Goal: Task Accomplishment & Management: Complete application form

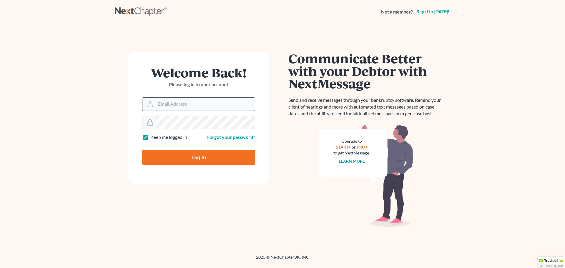
click at [188, 104] on input "Email Address" at bounding box center [205, 104] width 99 height 13
type input "[PERSON_NAME][EMAIL_ADDRESS][DOMAIN_NAME]"
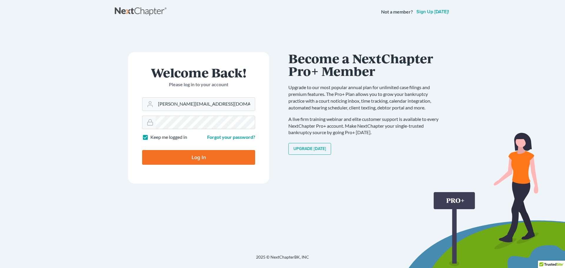
click at [200, 156] on input "Log In" at bounding box center [198, 157] width 113 height 15
type input "Thinking..."
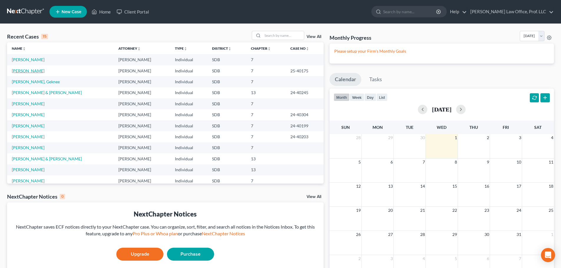
click at [29, 71] on link "[PERSON_NAME]" at bounding box center [28, 70] width 33 height 5
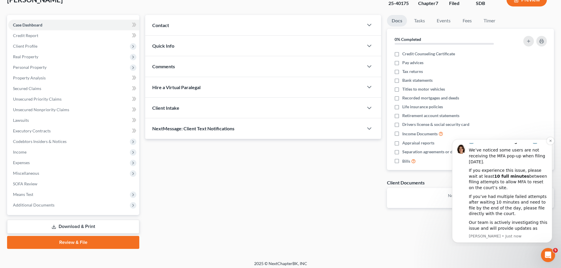
scroll to position [45, 0]
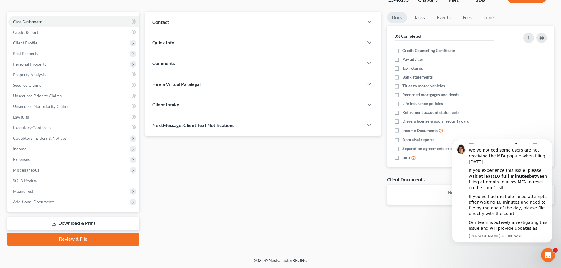
click at [421, 232] on div "Updates & News × Contact New Contact Quick Info Status Discharged Discharged & …" at bounding box center [349, 129] width 415 height 234
drag, startPoint x: 554, startPoint y: 223, endPoint x: 555, endPoint y: 197, distance: 25.7
click at [555, 197] on div "🚨 Notice: MFA Filing Issue 🚨 We’ve noticed some users are not receiving the MFA…" at bounding box center [502, 206] width 108 height 74
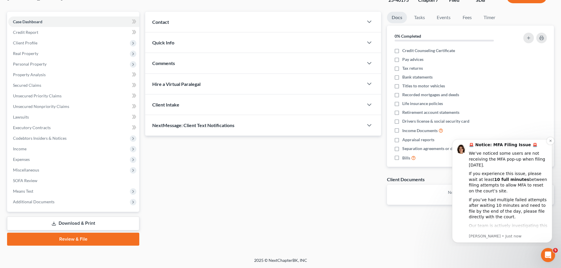
scroll to position [0, 0]
click at [551, 142] on icon "Dismiss notification" at bounding box center [550, 141] width 2 height 2
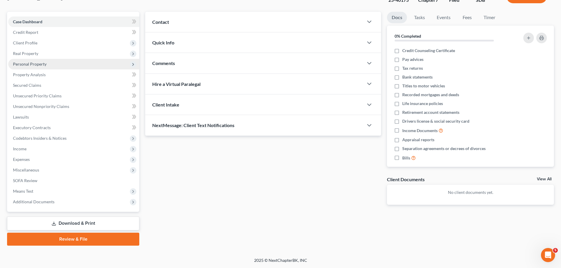
click at [23, 65] on span "Personal Property" at bounding box center [30, 64] width 34 height 5
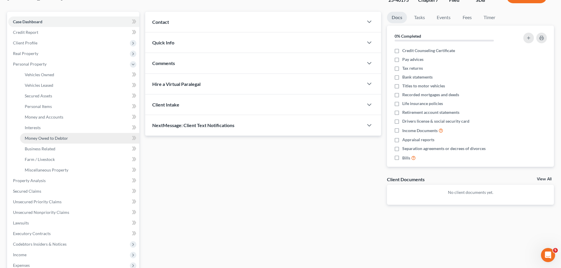
click at [43, 138] on span "Money Owed to Debtor" at bounding box center [46, 138] width 43 height 5
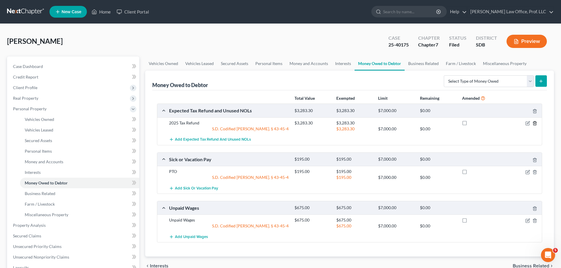
click at [533, 123] on icon "button" at bounding box center [534, 124] width 3 height 4
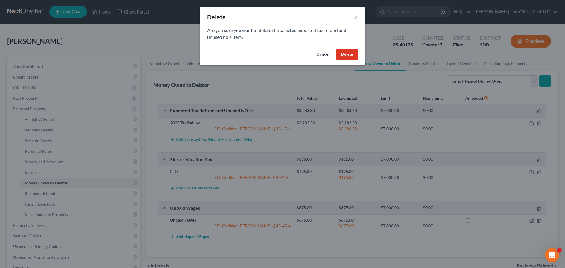
click at [346, 53] on button "Delete" at bounding box center [348, 55] width 22 height 12
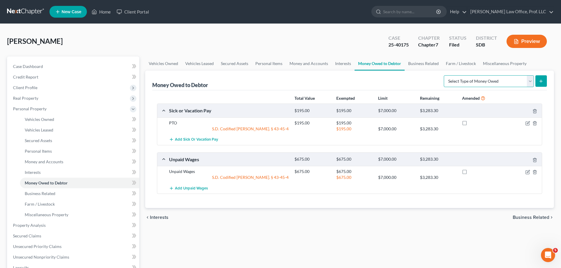
click at [531, 81] on select "Select Type of Money Owed Accounts Receivable Alimony Child Support Claims Agai…" at bounding box center [489, 81] width 90 height 12
click at [495, 69] on link "Miscellaneous Property" at bounding box center [504, 64] width 51 height 14
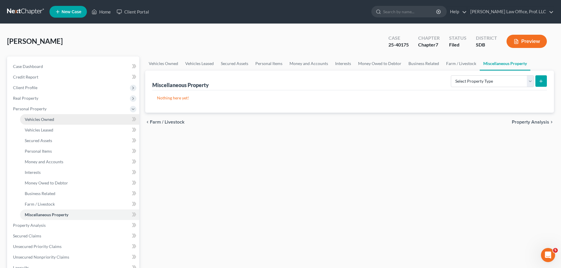
click at [50, 118] on span "Vehicles Owned" at bounding box center [39, 119] width 29 height 5
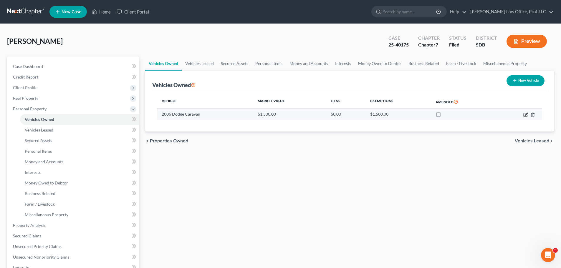
click at [526, 114] on icon "button" at bounding box center [526, 114] width 3 height 3
select select "0"
select select "20"
select select "3"
select select "0"
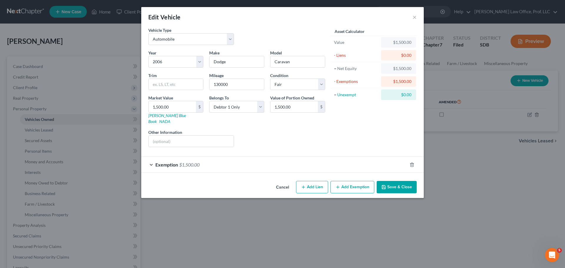
click at [148, 159] on div "Exemption $1,500.00" at bounding box center [274, 165] width 266 height 16
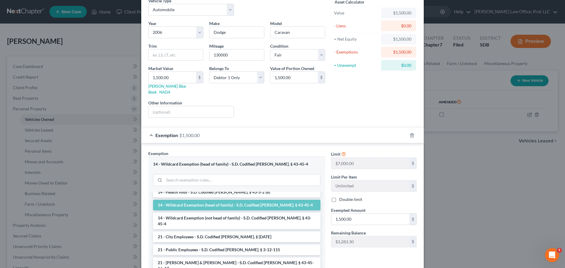
scroll to position [118, 0]
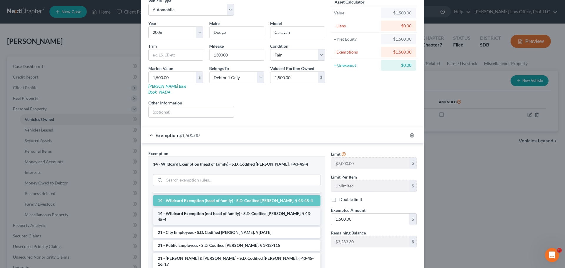
click at [223, 209] on li "14 - Wildcard Exemption (not head of family) - S.D. Codified Laws Ann. § 43-45-4" at bounding box center [237, 217] width 168 height 16
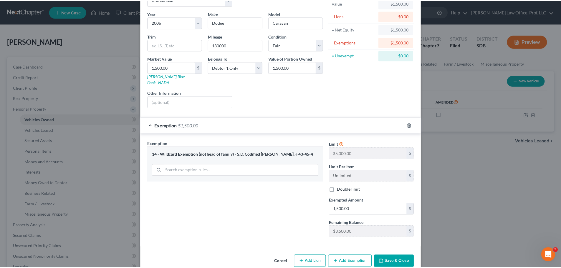
scroll to position [45, 0]
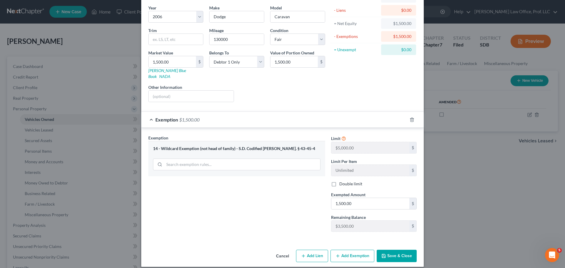
click at [394, 250] on button "Save & Close" at bounding box center [397, 256] width 40 height 12
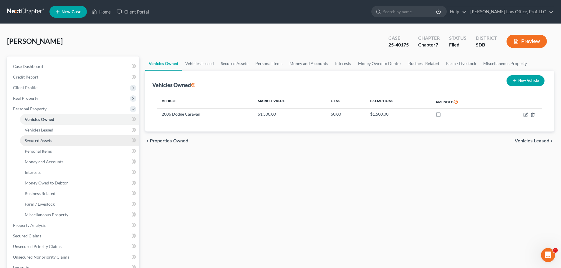
click at [43, 141] on span "Secured Assets" at bounding box center [38, 140] width 27 height 5
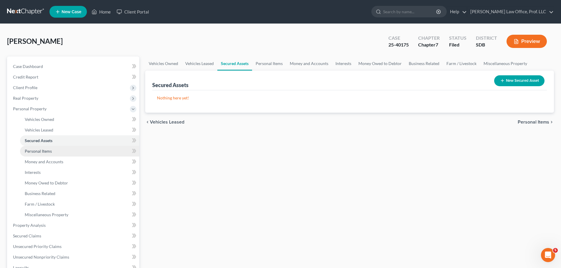
click at [41, 150] on span "Personal Items" at bounding box center [38, 151] width 27 height 5
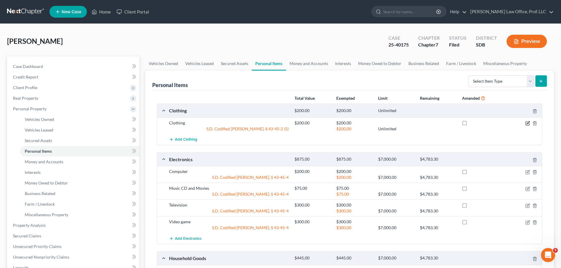
click at [527, 124] on icon "button" at bounding box center [528, 122] width 3 height 3
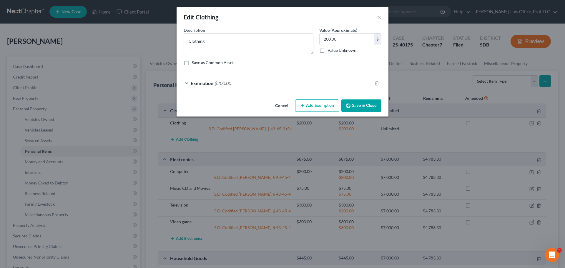
click at [184, 82] on div "Exemption $200.00" at bounding box center [275, 83] width 196 height 16
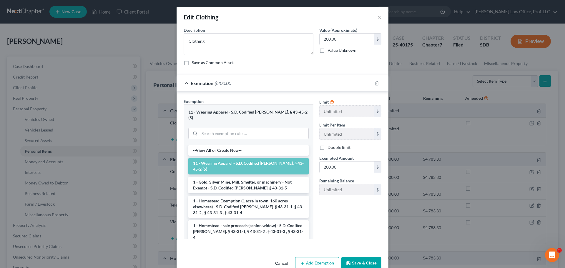
click at [361, 260] on button "Save & Close" at bounding box center [362, 263] width 40 height 12
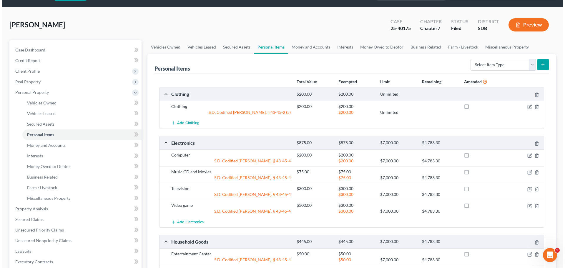
scroll to position [29, 0]
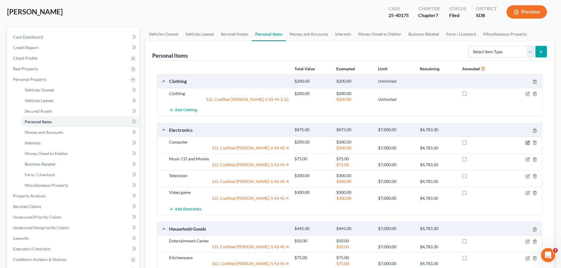
click at [528, 143] on icon "button" at bounding box center [528, 142] width 3 height 3
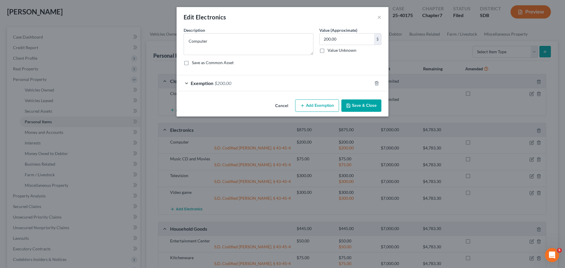
click at [187, 82] on div "Exemption $200.00" at bounding box center [275, 83] width 196 height 16
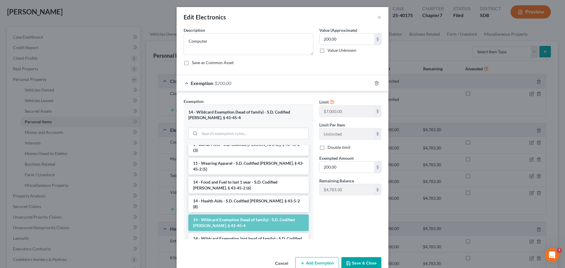
scroll to position [88, 0]
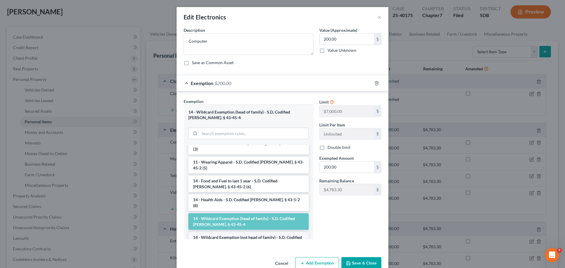
click at [229, 232] on li "14 - Wildcard Exemption (not head of family) - S.D. Codified Laws Ann. § 43-45-4" at bounding box center [248, 240] width 120 height 16
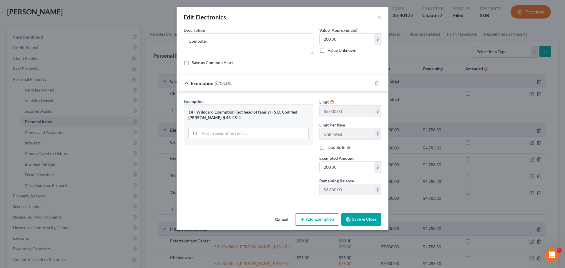
click at [365, 218] on button "Save & Close" at bounding box center [362, 220] width 40 height 12
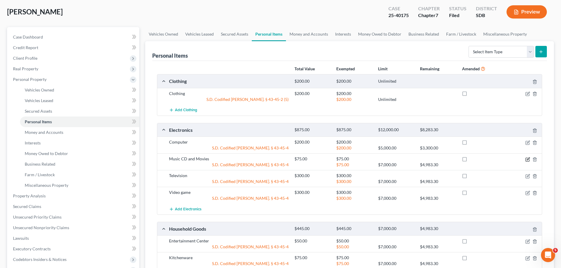
click at [527, 159] on icon "button" at bounding box center [528, 159] width 3 height 3
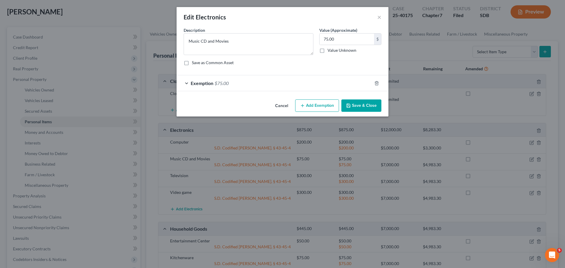
click at [186, 84] on div "Exemption $75.00" at bounding box center [275, 83] width 196 height 16
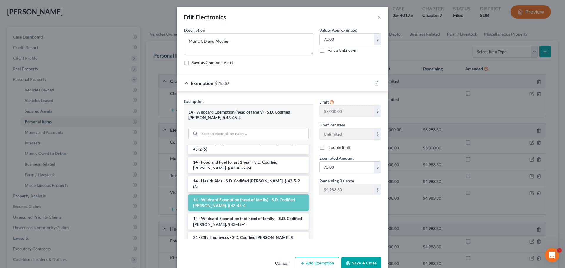
scroll to position [118, 0]
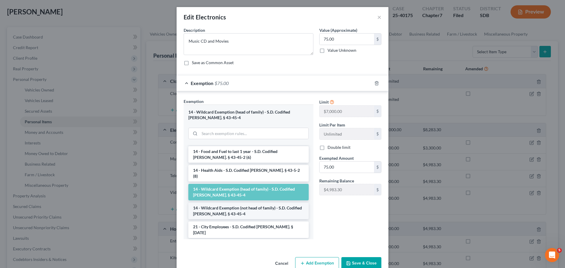
click at [228, 203] on li "14 - Wildcard Exemption (not head of family) - S.D. Codified Laws Ann. § 43-45-4" at bounding box center [248, 211] width 120 height 16
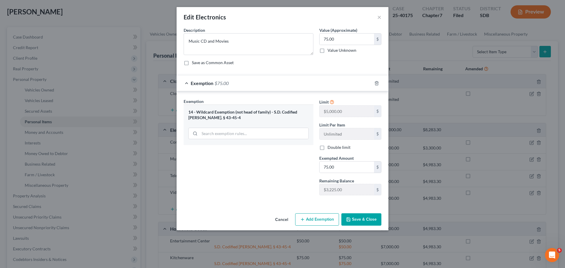
click at [360, 219] on button "Save & Close" at bounding box center [362, 220] width 40 height 12
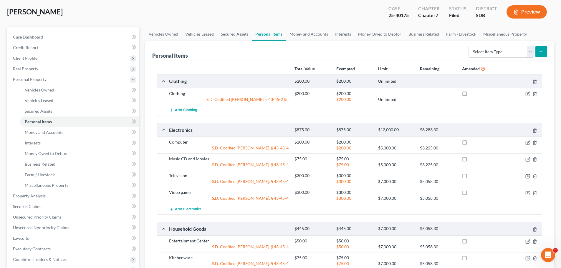
click at [529, 176] on icon "button" at bounding box center [527, 176] width 5 height 5
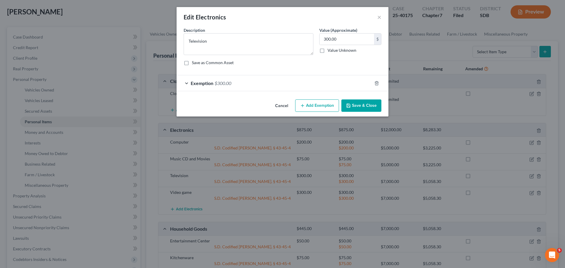
click at [185, 82] on div "Exemption $300.00" at bounding box center [275, 83] width 196 height 16
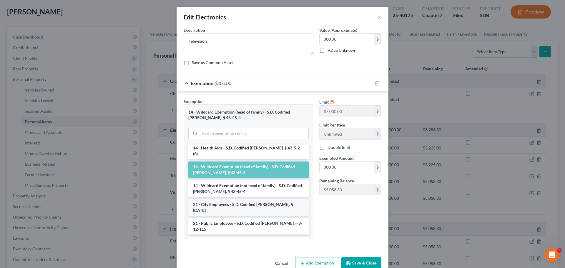
scroll to position [147, 0]
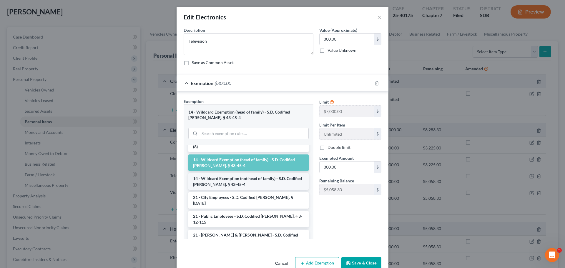
click at [234, 173] on li "14 - Wildcard Exemption (not head of family) - S.D. Codified Laws Ann. § 43-45-4" at bounding box center [248, 181] width 120 height 16
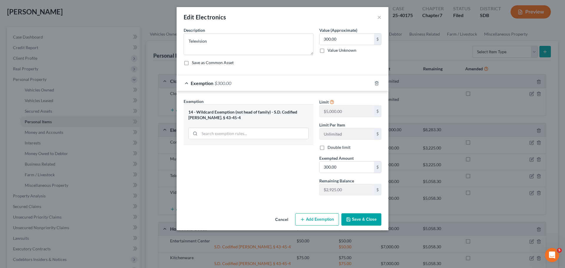
click at [363, 219] on button "Save & Close" at bounding box center [362, 220] width 40 height 12
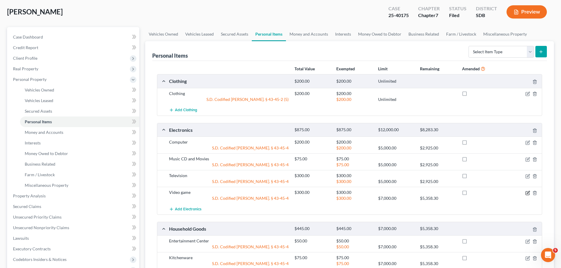
click at [527, 192] on icon "button" at bounding box center [527, 193] width 5 height 5
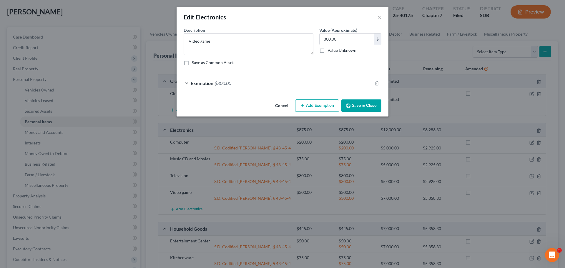
click at [185, 83] on div "Exemption $300.00" at bounding box center [275, 83] width 196 height 16
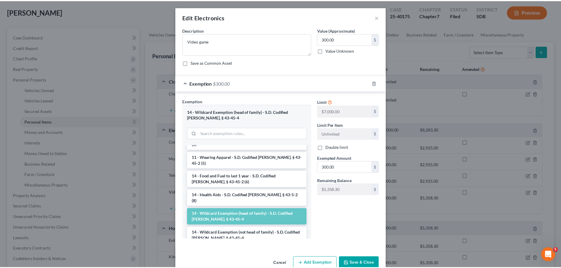
scroll to position [118, 0]
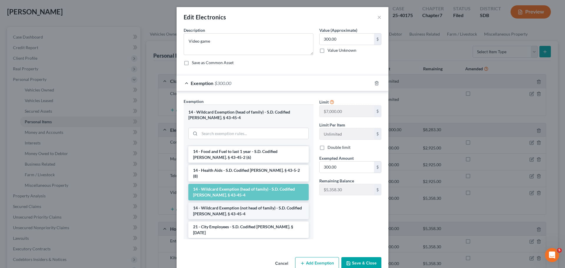
click at [242, 203] on li "14 - Wildcard Exemption (not head of family) - S.D. Codified Laws Ann. § 43-45-4" at bounding box center [248, 211] width 120 height 16
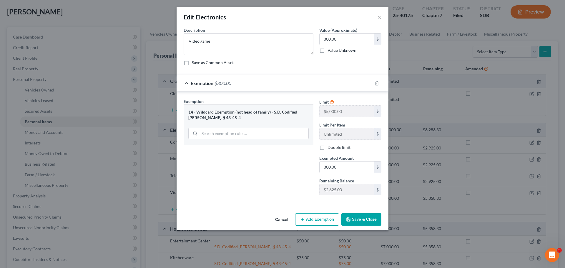
click at [365, 218] on button "Save & Close" at bounding box center [362, 220] width 40 height 12
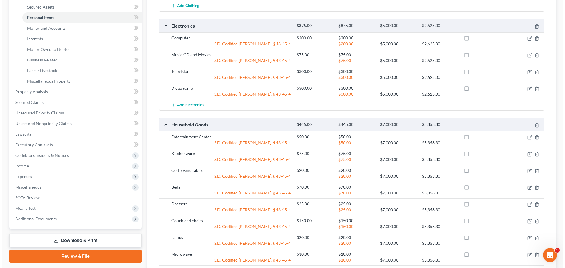
scroll to position [147, 0]
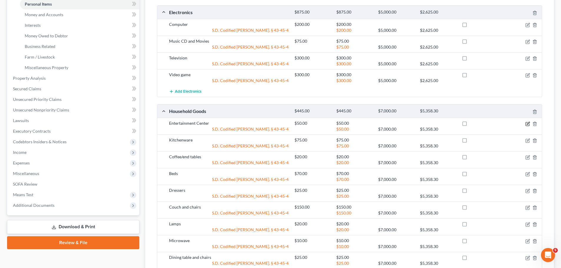
click at [527, 123] on icon "button" at bounding box center [527, 124] width 5 height 5
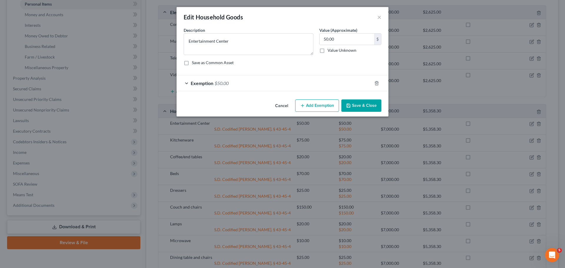
click at [186, 81] on div "Exemption $50.00" at bounding box center [275, 83] width 196 height 16
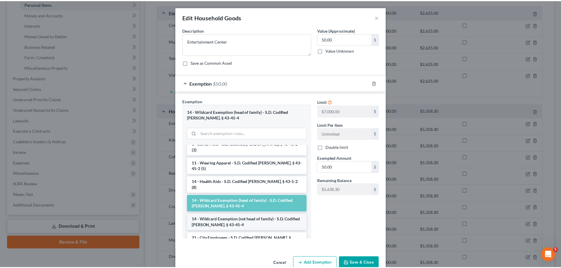
scroll to position [177, 0]
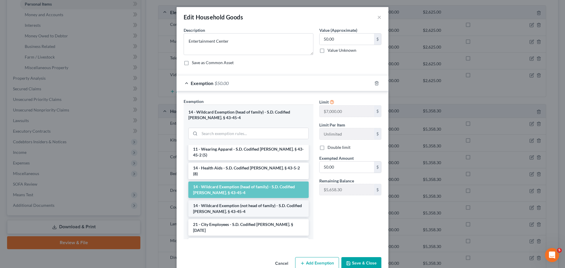
click at [229, 201] on li "14 - Wildcard Exemption (not head of family) - S.D. Codified Laws Ann. § 43-45-4" at bounding box center [248, 209] width 120 height 16
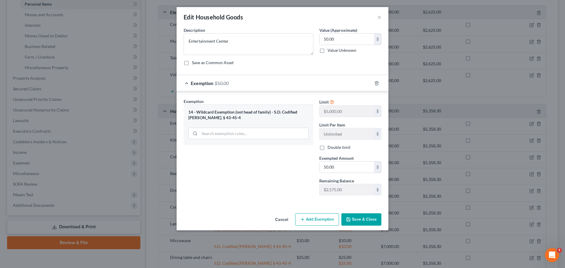
click at [365, 221] on button "Save & Close" at bounding box center [362, 220] width 40 height 12
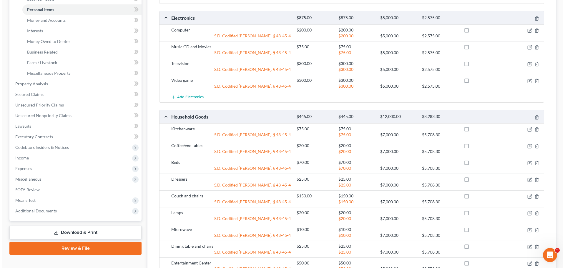
scroll to position [147, 0]
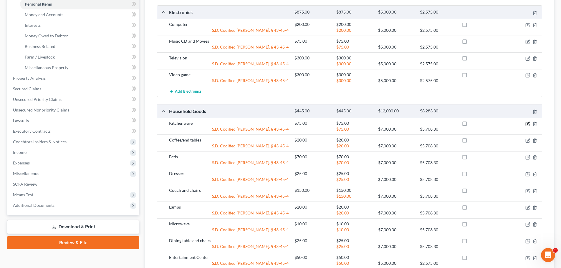
click at [528, 123] on icon "button" at bounding box center [527, 124] width 5 height 5
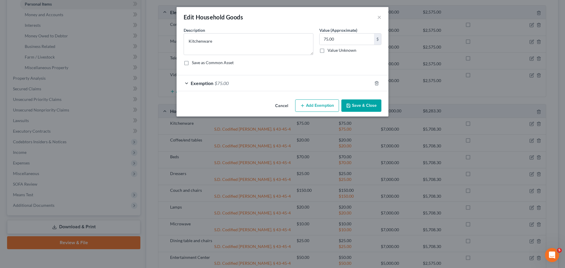
click at [186, 84] on div "Exemption $75.00" at bounding box center [275, 83] width 196 height 16
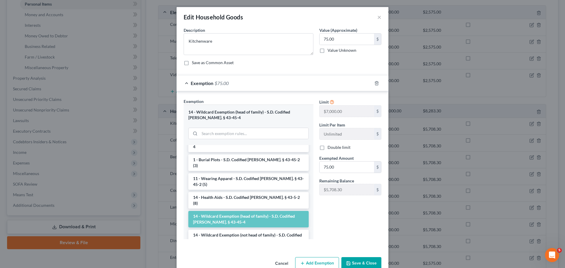
scroll to position [177, 0]
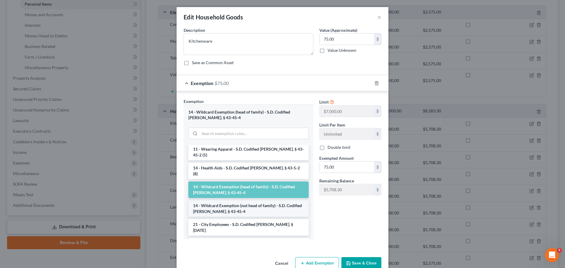
click at [230, 201] on li "14 - Wildcard Exemption (not head of family) - S.D. Codified Laws Ann. § 43-45-4" at bounding box center [248, 209] width 120 height 16
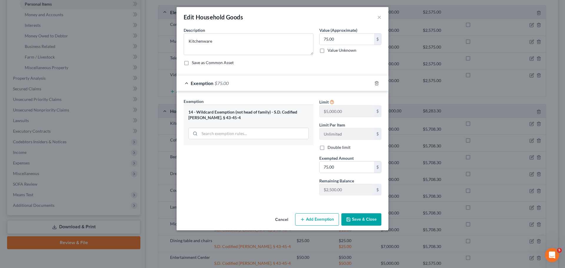
click at [367, 220] on button "Save & Close" at bounding box center [362, 220] width 40 height 12
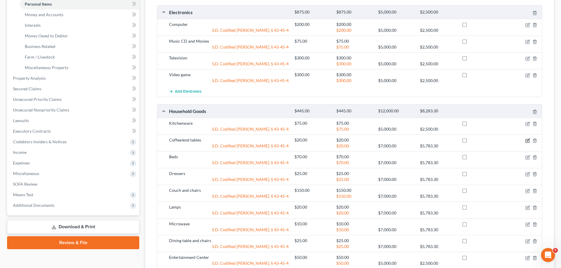
click at [528, 141] on icon "button" at bounding box center [528, 140] width 3 height 3
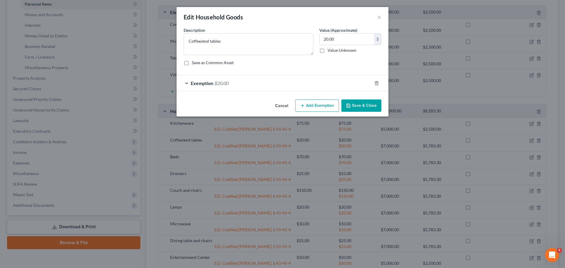
click at [188, 82] on div "Exemption $20.00" at bounding box center [275, 83] width 196 height 16
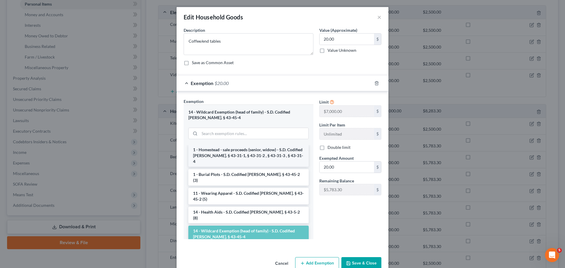
scroll to position [147, 0]
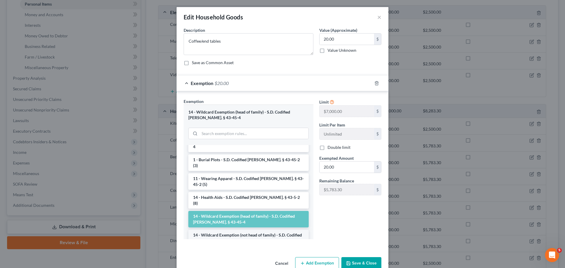
click at [230, 230] on li "14 - Wildcard Exemption (not head of family) - S.D. Codified Laws Ann. § 43-45-4" at bounding box center [248, 238] width 120 height 16
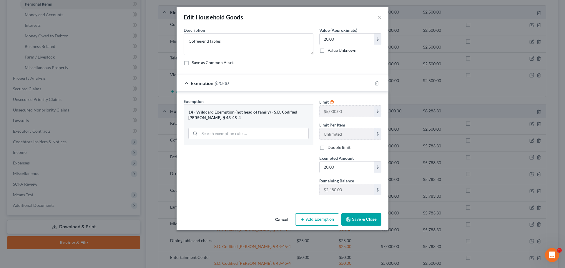
click at [363, 220] on button "Save & Close" at bounding box center [362, 220] width 40 height 12
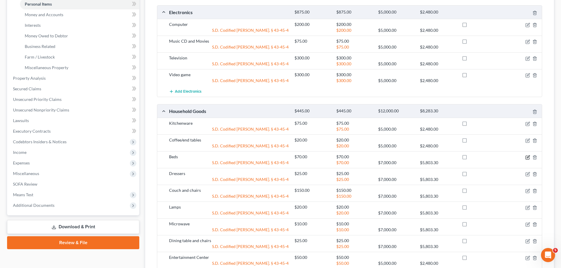
click at [527, 157] on icon "button" at bounding box center [527, 157] width 5 height 5
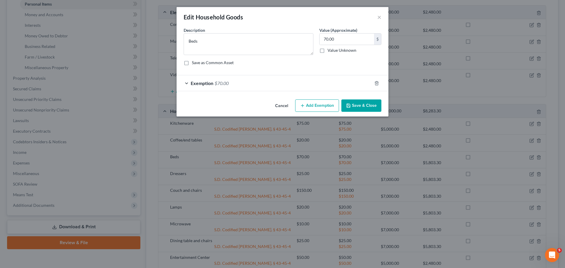
click at [186, 82] on div "Exemption $70.00" at bounding box center [275, 83] width 196 height 16
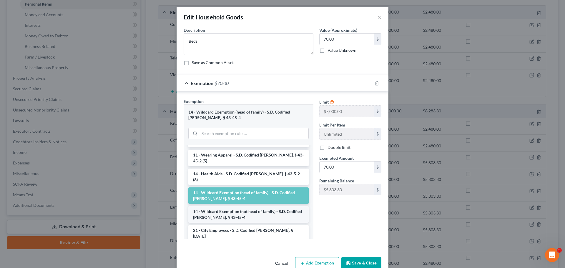
scroll to position [177, 0]
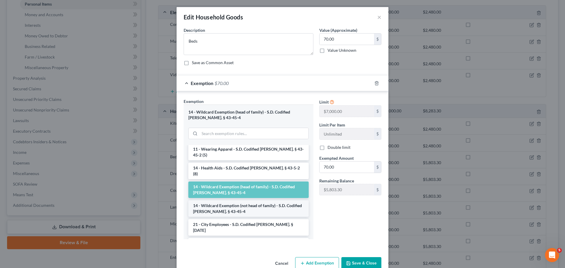
click at [221, 201] on li "14 - Wildcard Exemption (not head of family) - S.D. Codified Laws Ann. § 43-45-4" at bounding box center [248, 209] width 120 height 16
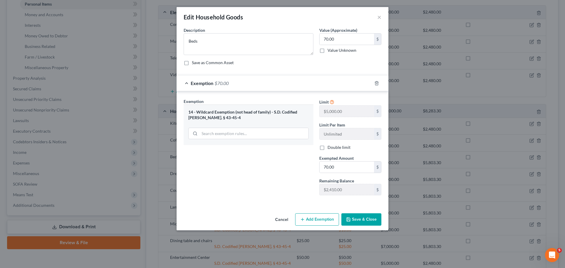
click at [364, 220] on button "Save & Close" at bounding box center [362, 220] width 40 height 12
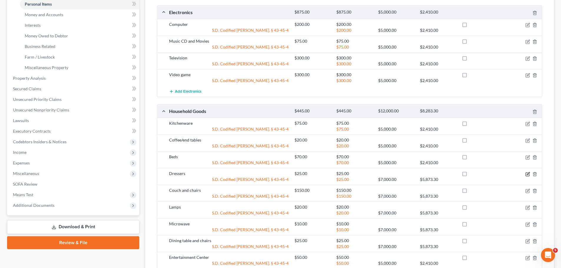
click at [529, 174] on icon "button" at bounding box center [528, 173] width 3 height 3
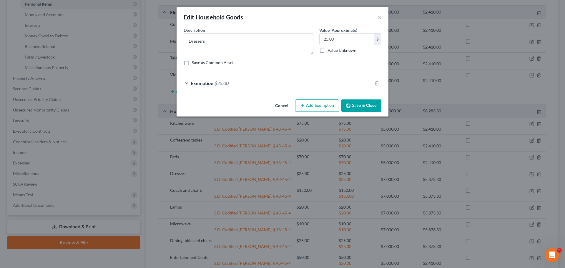
click at [187, 82] on div "Exemption $25.00" at bounding box center [275, 83] width 196 height 16
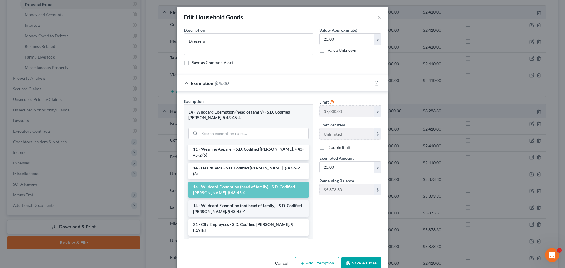
click at [219, 201] on li "14 - Wildcard Exemption (not head of family) - S.D. Codified Laws Ann. § 43-45-4" at bounding box center [248, 209] width 120 height 16
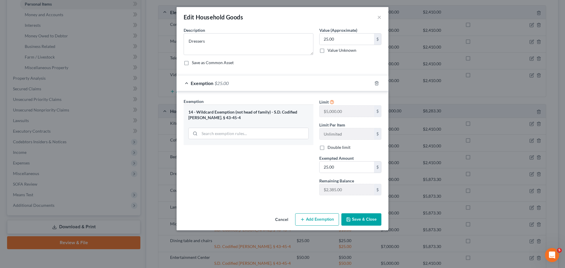
click at [361, 219] on button "Save & Close" at bounding box center [362, 220] width 40 height 12
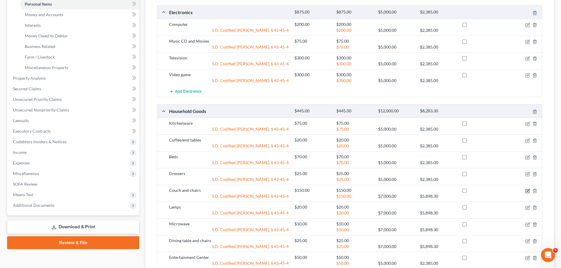
click at [528, 192] on icon "button" at bounding box center [527, 191] width 5 height 5
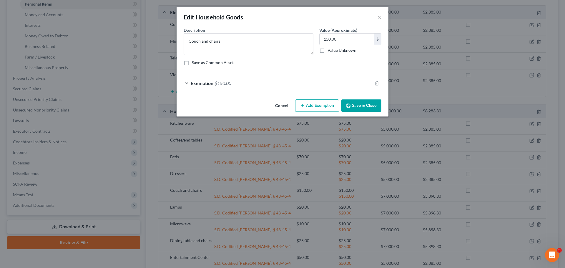
click at [185, 83] on div "Exemption $150.00" at bounding box center [275, 83] width 196 height 16
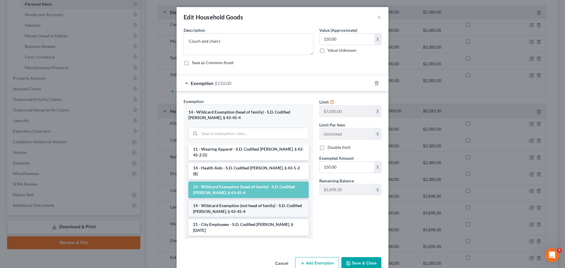
click at [224, 201] on li "14 - Wildcard Exemption (not head of family) - S.D. Codified Laws Ann. § 43-45-4" at bounding box center [248, 209] width 120 height 16
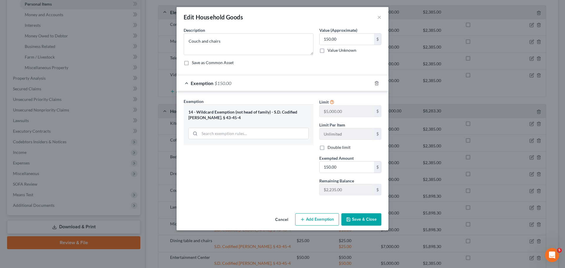
click at [366, 219] on button "Save & Close" at bounding box center [362, 220] width 40 height 12
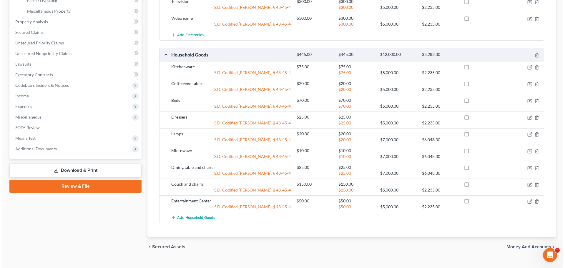
scroll to position [206, 0]
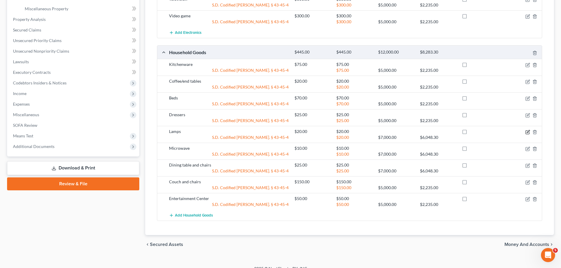
click at [527, 131] on icon "button" at bounding box center [527, 132] width 5 height 5
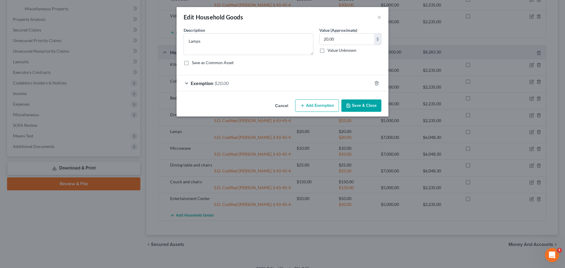
click at [186, 82] on div "Exemption $20.00" at bounding box center [275, 83] width 196 height 16
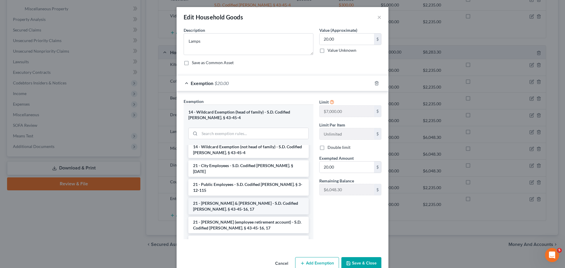
scroll to position [177, 0]
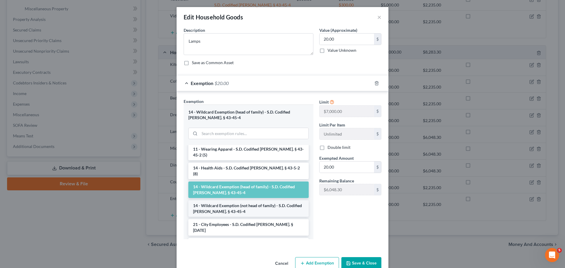
click at [221, 201] on li "14 - Wildcard Exemption (not head of family) - S.D. Codified Laws Ann. § 43-45-4" at bounding box center [248, 209] width 120 height 16
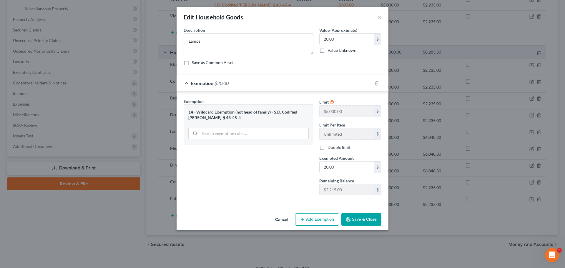
click at [368, 219] on button "Save & Close" at bounding box center [362, 220] width 40 height 12
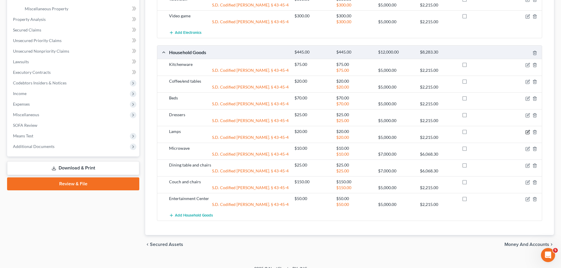
click at [529, 131] on icon "button" at bounding box center [527, 132] width 5 height 5
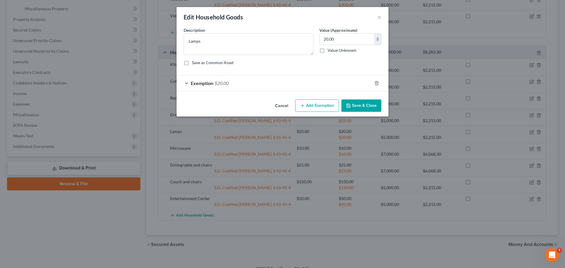
click at [377, 17] on div "Edit Household Goods ×" at bounding box center [283, 17] width 212 height 20
click at [363, 104] on button "Save & Close" at bounding box center [362, 106] width 40 height 12
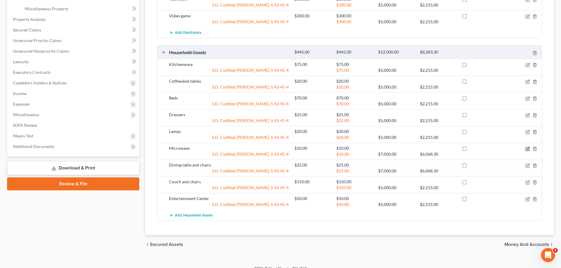
click at [527, 149] on icon "button" at bounding box center [528, 148] width 3 height 3
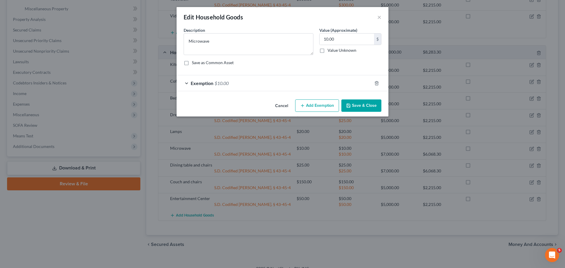
click at [185, 82] on div "Exemption $10.00" at bounding box center [275, 83] width 196 height 16
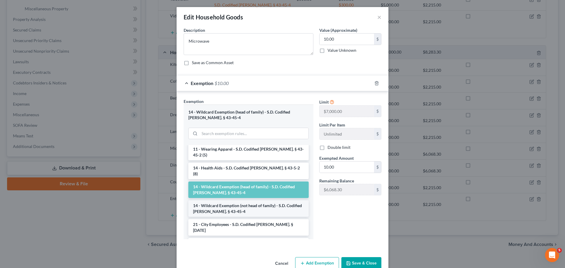
click at [230, 201] on li "14 - Wildcard Exemption (not head of family) - S.D. Codified Laws Ann. § 43-45-4" at bounding box center [248, 209] width 120 height 16
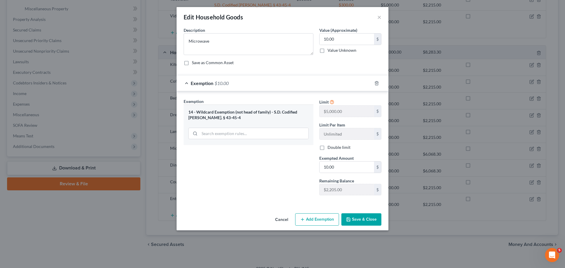
click at [357, 219] on button "Save & Close" at bounding box center [362, 220] width 40 height 12
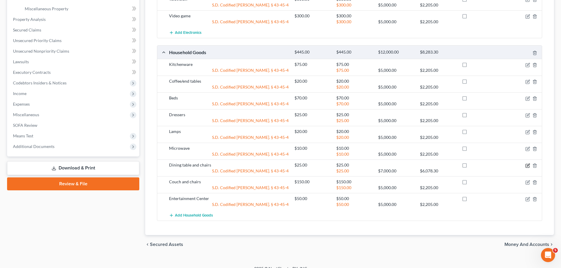
click at [527, 165] on icon "button" at bounding box center [527, 165] width 5 height 5
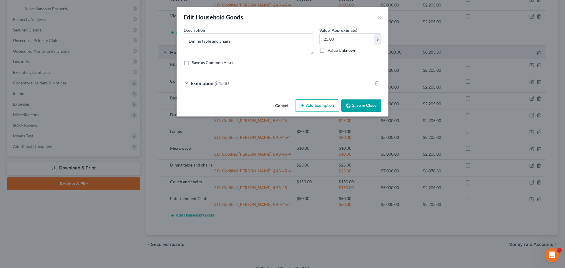
click at [185, 83] on div "Exemption $25.00" at bounding box center [275, 83] width 196 height 16
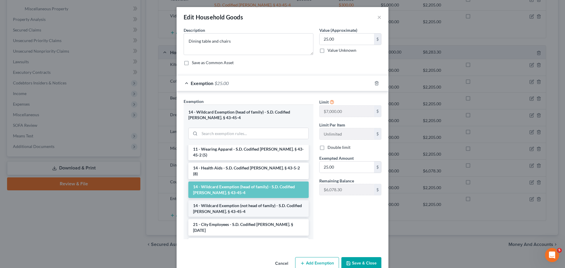
click at [235, 201] on li "14 - Wildcard Exemption (not head of family) - S.D. Codified Laws Ann. § 43-45-4" at bounding box center [248, 209] width 120 height 16
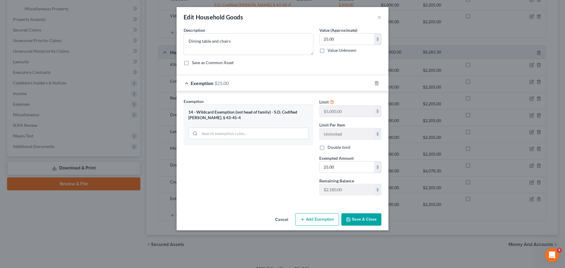
click at [362, 220] on button "Save & Close" at bounding box center [362, 220] width 40 height 12
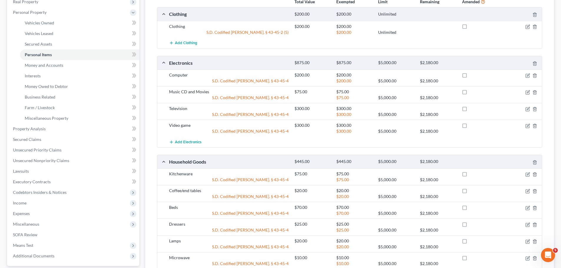
scroll to position [67, 0]
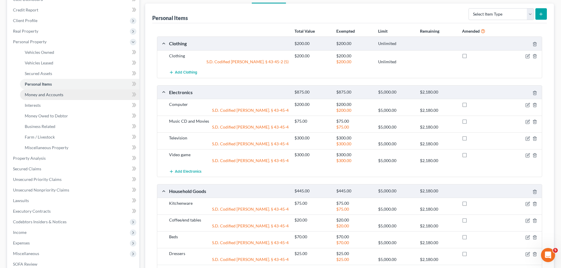
click at [49, 94] on span "Money and Accounts" at bounding box center [44, 94] width 39 height 5
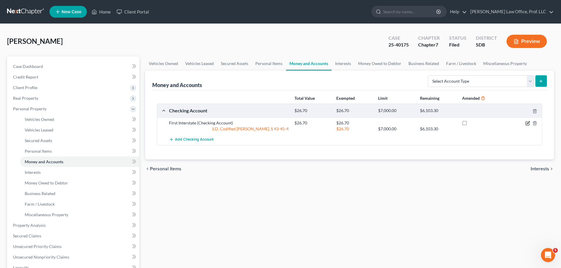
click at [528, 123] on icon "button" at bounding box center [528, 122] width 3 height 3
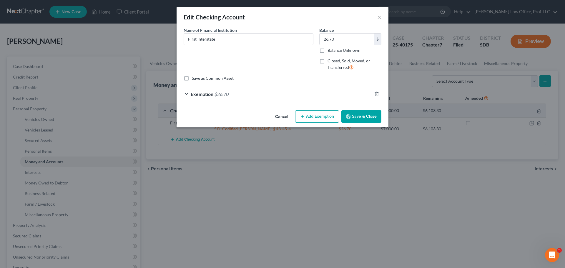
click at [185, 92] on div "Exemption $26.70" at bounding box center [275, 94] width 196 height 16
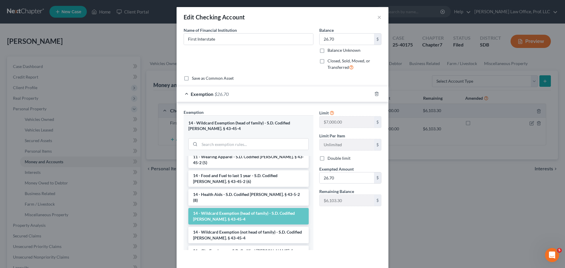
scroll to position [118, 0]
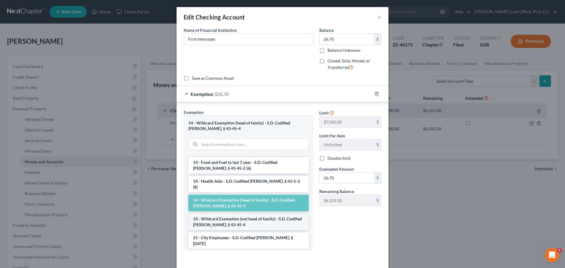
click at [244, 214] on li "14 - Wildcard Exemption (not head of family) - S.D. Codified Laws Ann. § 43-45-4" at bounding box center [248, 222] width 120 height 16
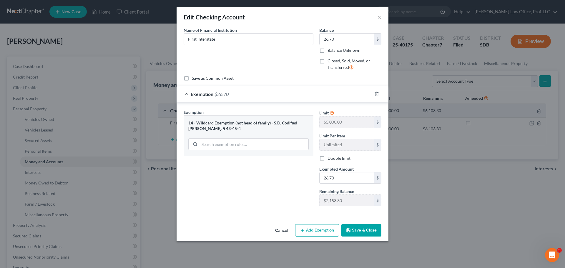
click at [366, 229] on button "Save & Close" at bounding box center [362, 230] width 40 height 12
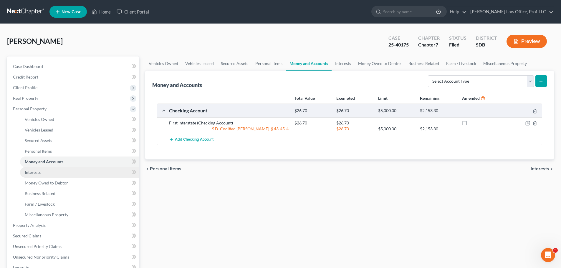
click at [42, 172] on link "Interests" at bounding box center [79, 172] width 119 height 11
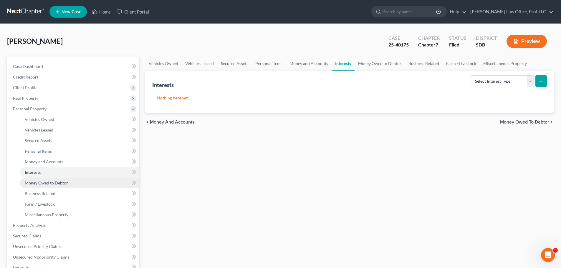
click at [47, 182] on span "Money Owed to Debtor" at bounding box center [46, 183] width 43 height 5
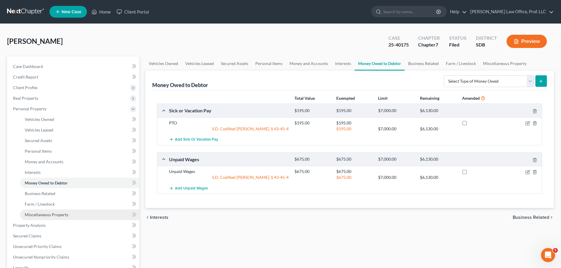
click at [53, 215] on span "Miscellaneous Property" at bounding box center [47, 214] width 44 height 5
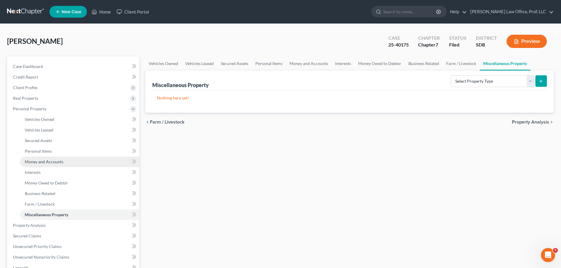
click at [44, 162] on span "Money and Accounts" at bounding box center [44, 161] width 39 height 5
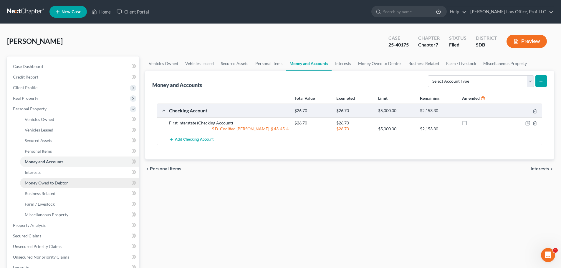
click at [56, 184] on span "Money Owed to Debtor" at bounding box center [46, 183] width 43 height 5
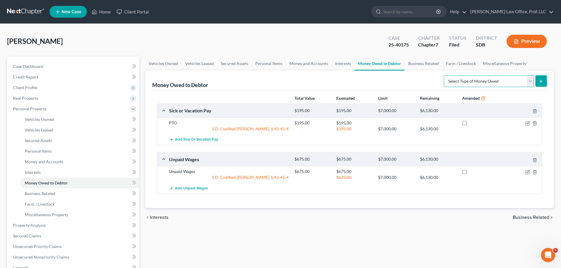
click at [531, 81] on select "Select Type of Money Owed Accounts Receivable Alimony Child Support Claims Agai…" at bounding box center [489, 81] width 90 height 12
select select "expected_tax_refund"
click at [445, 75] on select "Select Type of Money Owed Accounts Receivable Alimony Child Support Claims Agai…" at bounding box center [489, 81] width 90 height 12
click at [542, 79] on icon "submit" at bounding box center [541, 81] width 5 height 5
select select "0"
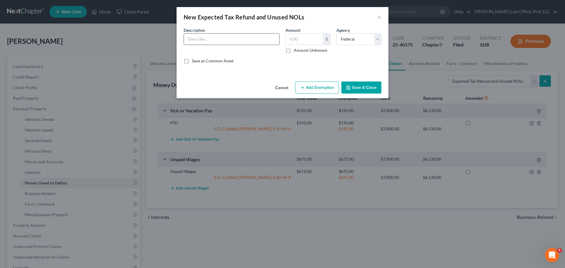
click at [233, 37] on input "text" at bounding box center [231, 39] width 95 height 11
type input "2025 tax refund"
type input "2,153.30"
click at [320, 87] on button "Add Exemption" at bounding box center [317, 88] width 44 height 12
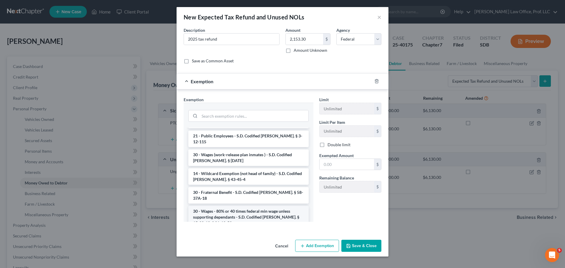
scroll to position [295, 0]
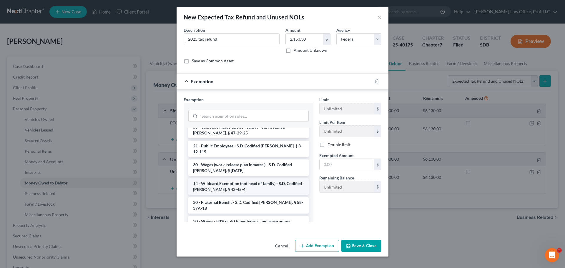
click at [241, 178] on li "14 - Wildcard Exemption (not head of family) - S.D. Codified Laws Ann. § 43-45-4" at bounding box center [248, 186] width 120 height 16
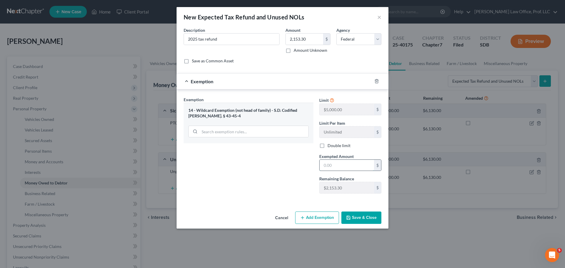
click at [352, 164] on input "text" at bounding box center [347, 165] width 54 height 11
type input "2,153.30"
click at [362, 218] on button "Save & Close" at bounding box center [362, 218] width 40 height 12
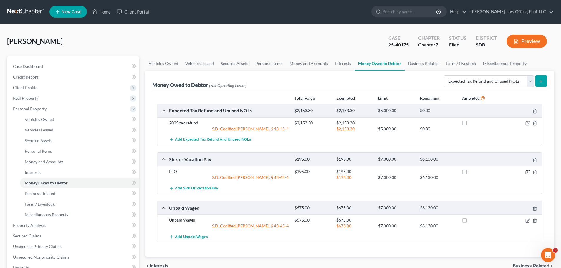
click at [527, 173] on icon "button" at bounding box center [527, 172] width 5 height 5
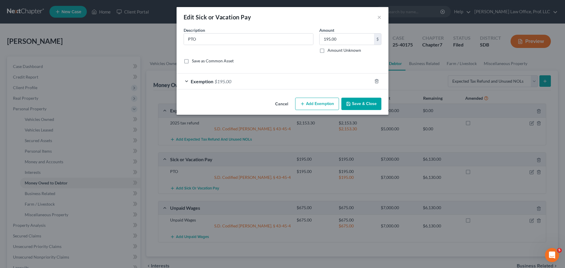
click at [186, 80] on div "Exemption $195.00" at bounding box center [275, 82] width 196 height 16
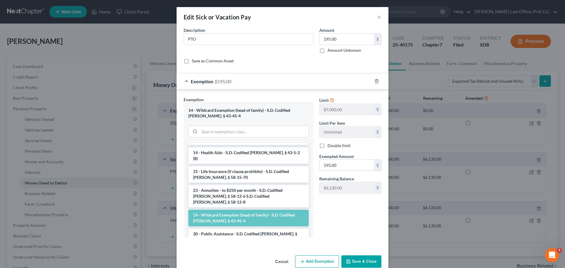
scroll to position [147, 0]
click at [241, 209] on li "14 - Wildcard Exemption (head of family) - S.D. Codified Laws Ann. § 43-45-4" at bounding box center [248, 217] width 120 height 16
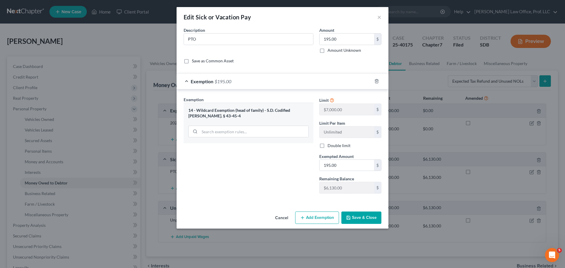
click at [362, 219] on button "Save & Close" at bounding box center [362, 218] width 40 height 12
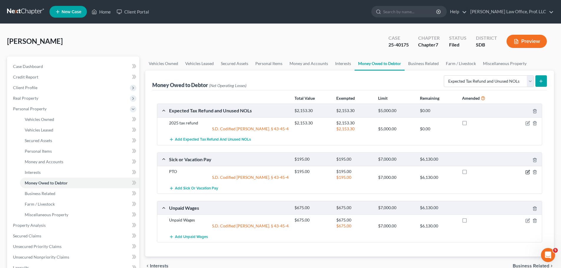
click at [527, 172] on icon "button" at bounding box center [528, 171] width 3 height 3
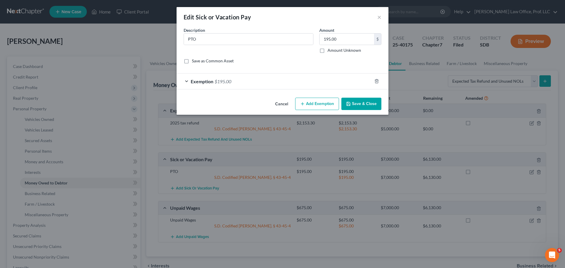
click at [187, 80] on div "Exemption $195.00" at bounding box center [275, 82] width 196 height 16
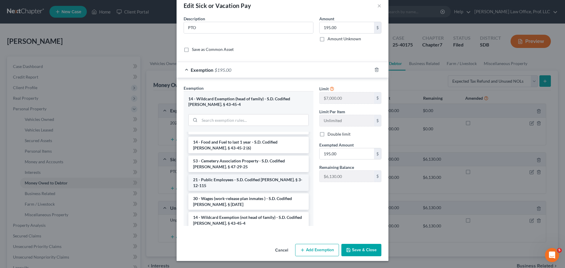
scroll to position [265, 0]
click at [241, 212] on li "14 - Wildcard Exemption (not head of family) - S.D. Codified Laws Ann. § 43-45-4" at bounding box center [248, 220] width 120 height 16
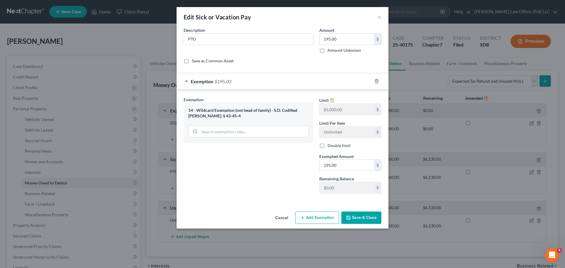
click at [357, 219] on button "Save & Close" at bounding box center [362, 218] width 40 height 12
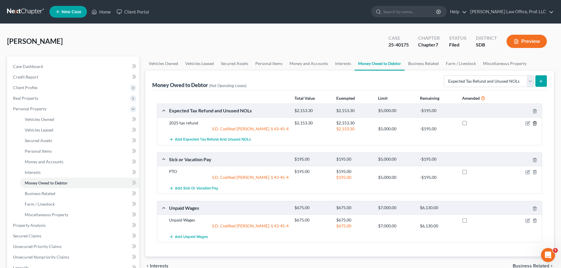
click at [534, 122] on icon "button" at bounding box center [535, 123] width 5 height 5
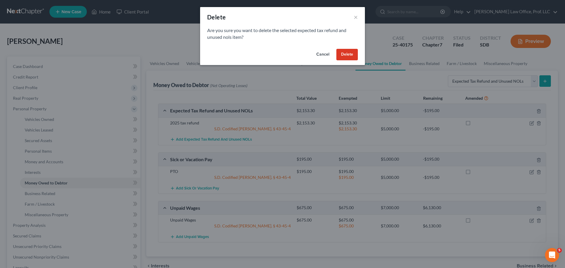
click at [348, 54] on button "Delete" at bounding box center [348, 55] width 22 height 12
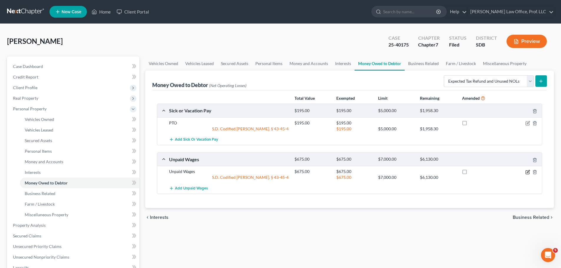
click at [527, 172] on icon "button" at bounding box center [527, 172] width 5 height 5
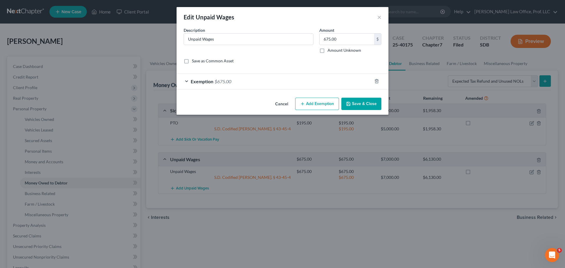
click at [185, 81] on div "Exemption $675.00" at bounding box center [275, 82] width 196 height 16
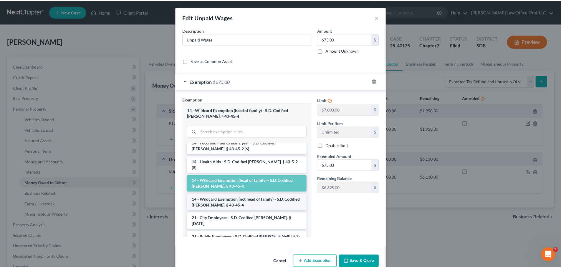
scroll to position [177, 0]
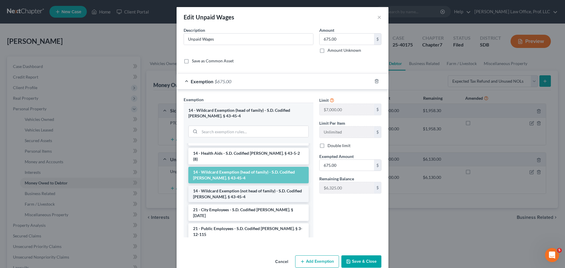
click at [229, 186] on li "14 - Wildcard Exemption (not head of family) - S.D. Codified Laws Ann. § 43-45-4" at bounding box center [248, 194] width 120 height 16
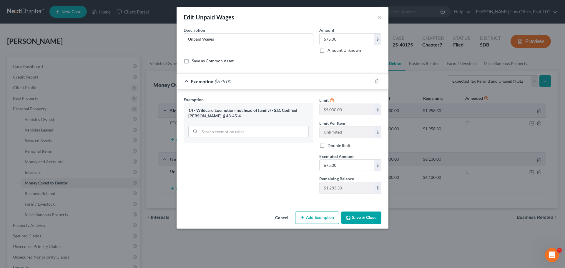
click at [364, 219] on button "Save & Close" at bounding box center [362, 218] width 40 height 12
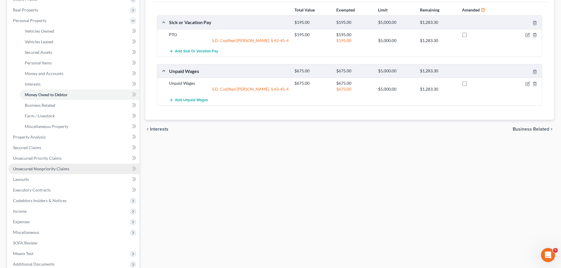
scroll to position [29, 0]
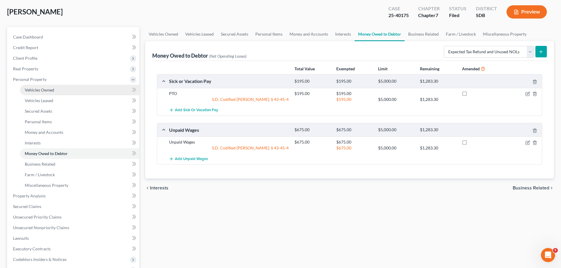
click at [43, 91] on span "Vehicles Owned" at bounding box center [39, 89] width 29 height 5
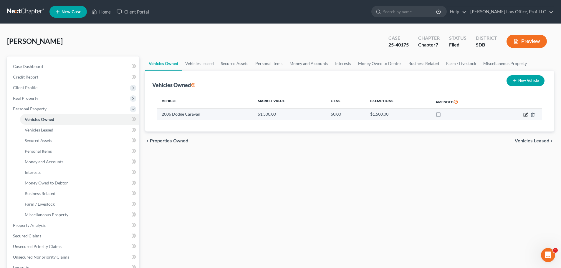
click at [525, 114] on icon "button" at bounding box center [525, 115] width 5 height 5
select select "0"
select select "20"
select select "3"
select select "0"
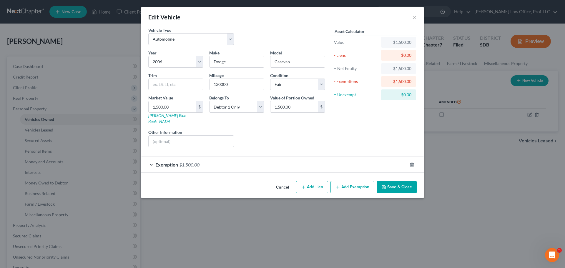
click at [152, 160] on div "Exemption $1,500.00" at bounding box center [274, 165] width 266 height 16
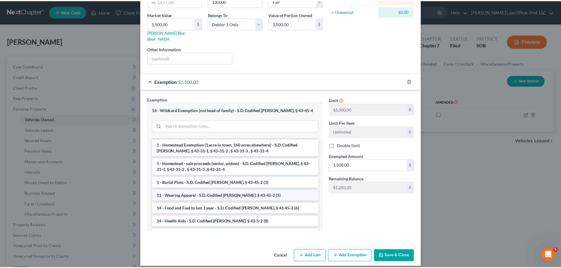
scroll to position [59, 0]
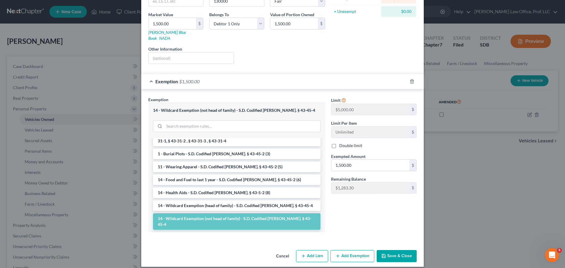
click at [396, 251] on button "Save & Close" at bounding box center [397, 256] width 40 height 12
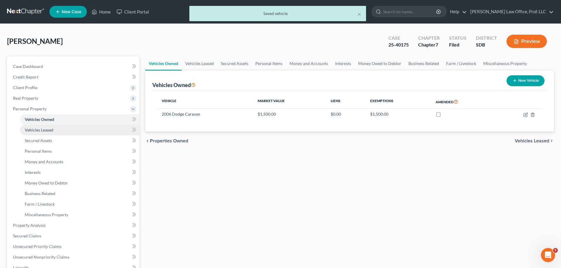
click at [50, 129] on span "Vehicles Leased" at bounding box center [39, 130] width 29 height 5
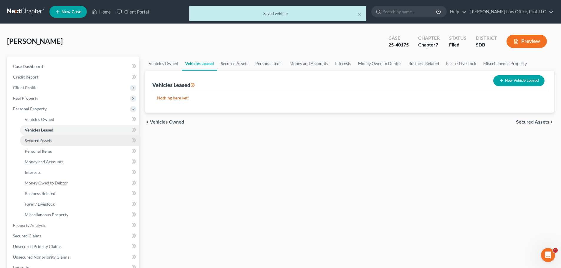
click at [39, 139] on span "Secured Assets" at bounding box center [38, 140] width 27 height 5
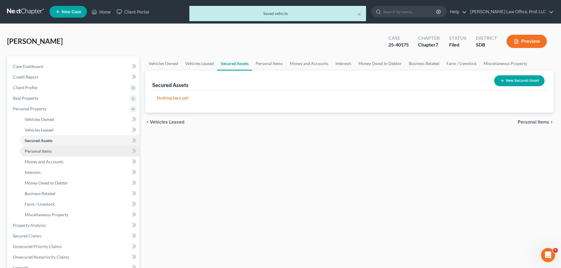
click at [43, 151] on span "Personal Items" at bounding box center [38, 151] width 27 height 5
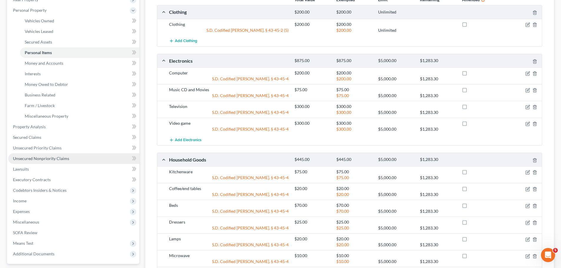
scroll to position [97, 0]
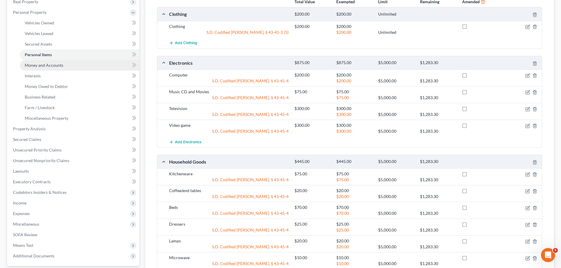
click at [42, 65] on span "Money and Accounts" at bounding box center [44, 65] width 39 height 5
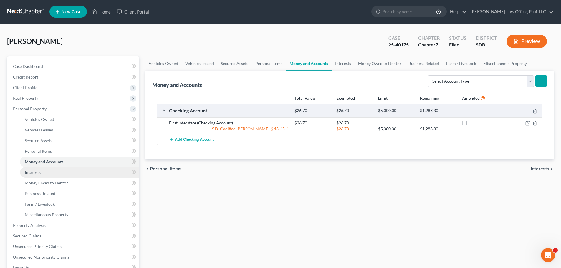
click at [34, 174] on span "Interests" at bounding box center [33, 172] width 16 height 5
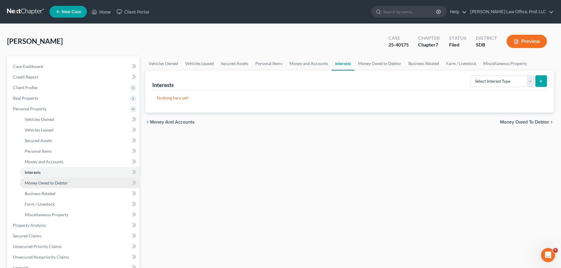
click at [34, 181] on span "Money Owed to Debtor" at bounding box center [46, 183] width 43 height 5
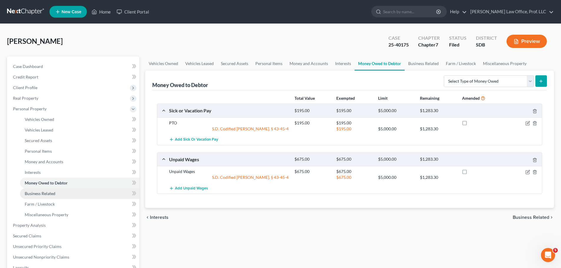
click at [40, 195] on span "Business Related" at bounding box center [40, 193] width 31 height 5
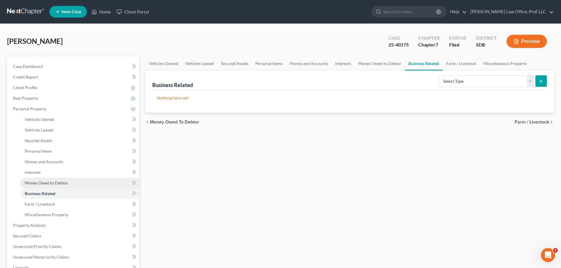
click at [50, 183] on span "Money Owed to Debtor" at bounding box center [46, 183] width 43 height 5
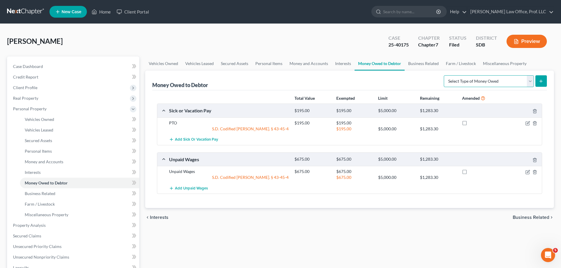
click at [530, 80] on select "Select Type of Money Owed Accounts Receivable Alimony Child Support Claims Agai…" at bounding box center [489, 81] width 90 height 12
select select "expected_tax_refund"
click at [445, 75] on select "Select Type of Money Owed Accounts Receivable Alimony Child Support Claims Agai…" at bounding box center [489, 81] width 90 height 12
click at [542, 80] on icon "submit" at bounding box center [541, 81] width 5 height 5
select select "0"
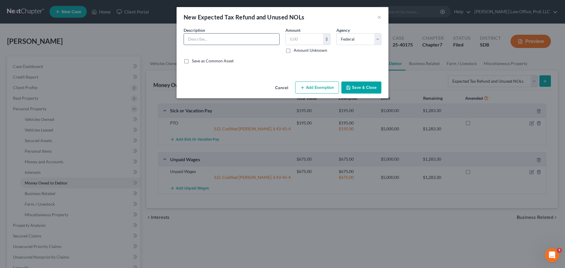
click at [209, 37] on input "text" at bounding box center [231, 39] width 95 height 11
type input "2025 tax refund"
type input "1,283.30"
click at [311, 85] on button "Add Exemption" at bounding box center [317, 88] width 44 height 12
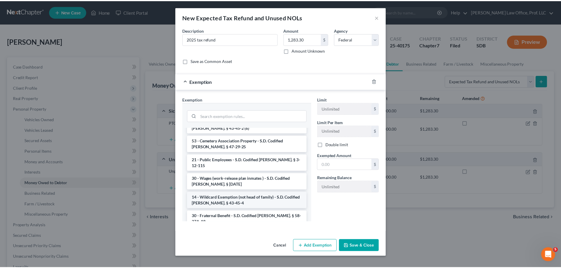
scroll to position [295, 0]
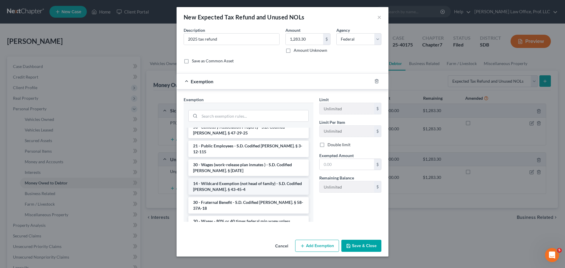
click at [232, 178] on li "14 - Wildcard Exemption (not head of family) - S.D. Codified Laws Ann. § 43-45-4" at bounding box center [248, 186] width 120 height 16
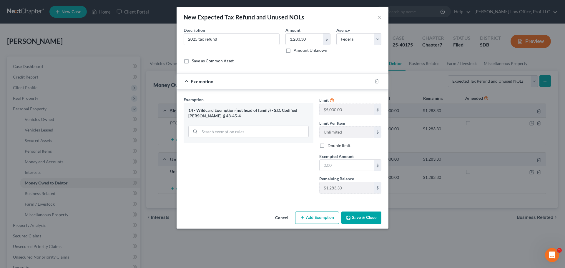
click at [363, 219] on button "Save & Close" at bounding box center [362, 218] width 40 height 12
click at [348, 164] on input "text" at bounding box center [347, 165] width 54 height 11
type input "1,283.30"
click at [360, 217] on button "Save & Close" at bounding box center [362, 218] width 40 height 12
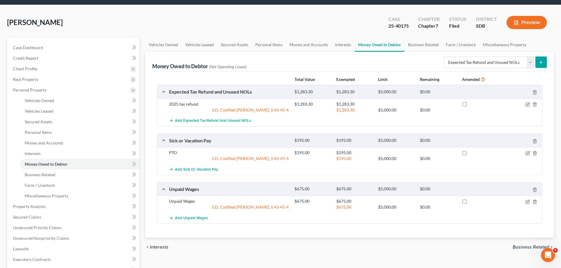
scroll to position [29, 0]
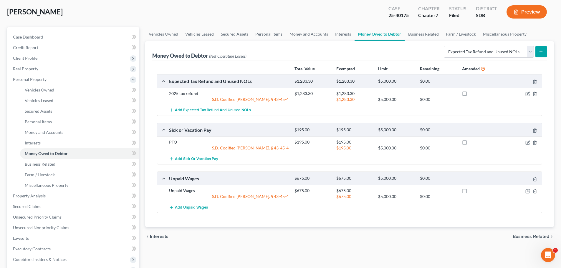
click at [525, 12] on button "Preview" at bounding box center [527, 11] width 40 height 13
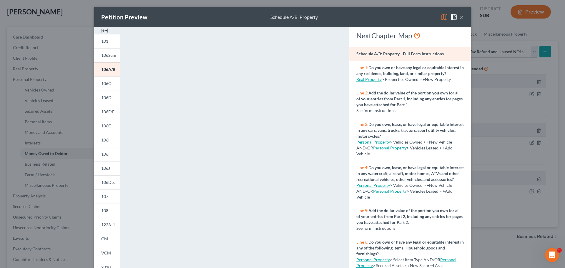
click at [461, 16] on button "×" at bounding box center [462, 17] width 4 height 7
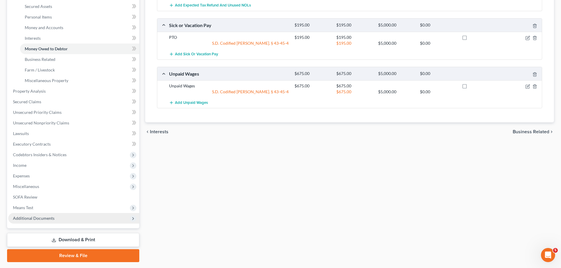
scroll to position [151, 0]
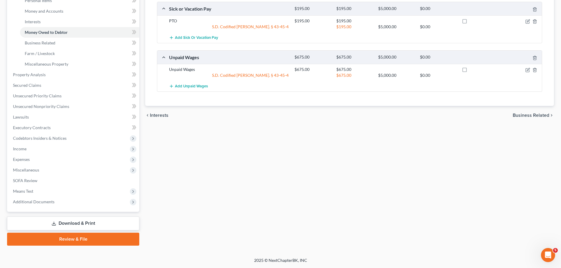
click at [70, 222] on link "Download & Print" at bounding box center [73, 224] width 132 height 14
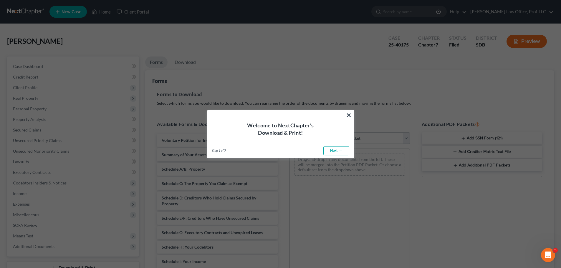
click at [334, 150] on link "Next →" at bounding box center [336, 150] width 26 height 9
select select "0"
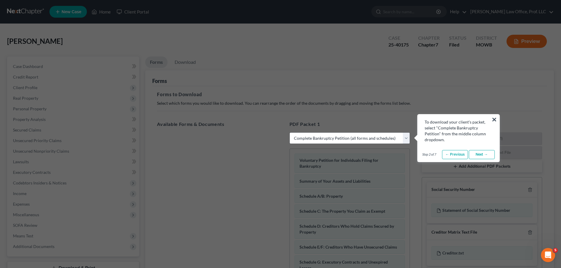
click at [482, 153] on link "Next →" at bounding box center [482, 154] width 26 height 9
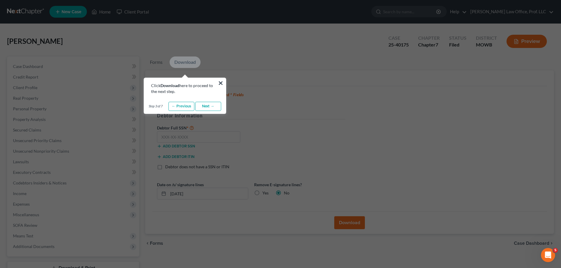
click at [206, 104] on link "Next →" at bounding box center [208, 106] width 26 height 9
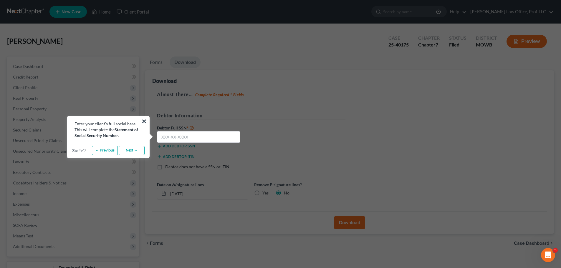
click at [130, 148] on link "Next →" at bounding box center [132, 150] width 26 height 9
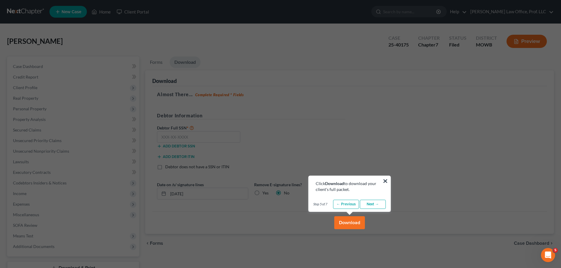
click at [375, 204] on link "Next →" at bounding box center [373, 204] width 26 height 9
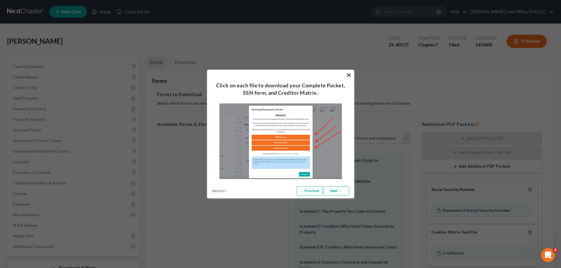
click at [338, 191] on link "Next →" at bounding box center [336, 190] width 26 height 9
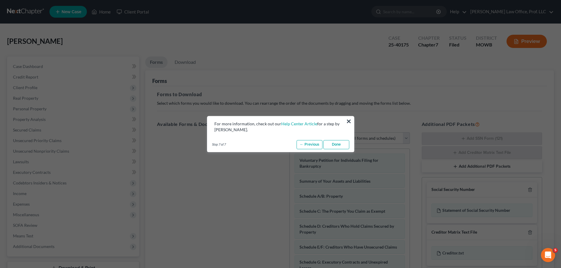
click at [336, 143] on link "Done" at bounding box center [336, 144] width 26 height 9
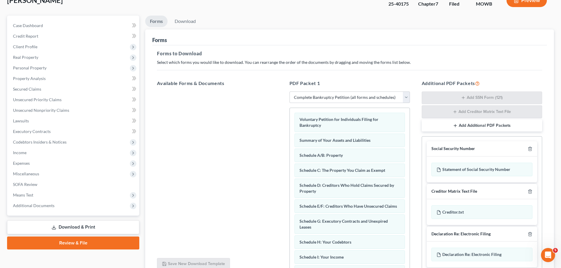
scroll to position [29, 0]
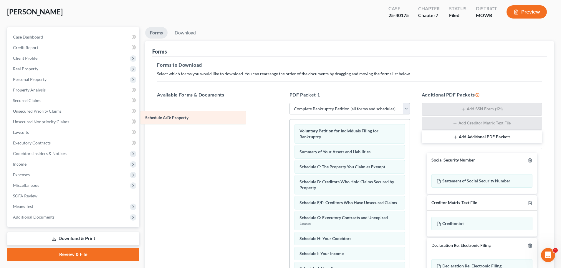
drag, startPoint x: 313, startPoint y: 166, endPoint x: 158, endPoint y: 116, distance: 162.3
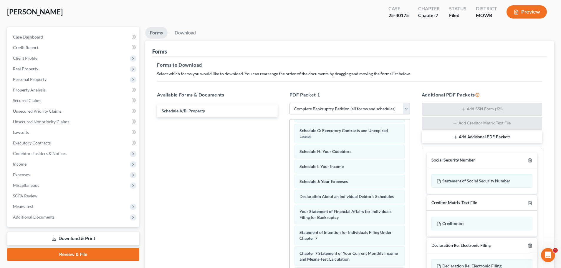
scroll to position [88, 0]
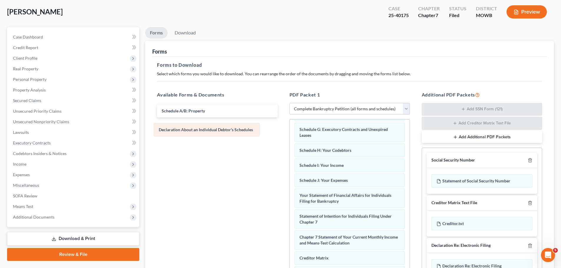
drag, startPoint x: 344, startPoint y: 202, endPoint x: 204, endPoint y: 130, distance: 157.9
click at [290, 130] on div "Declaration About an Individual Debtor's Schedules Voluntary Petition for Indiv…" at bounding box center [350, 187] width 120 height 313
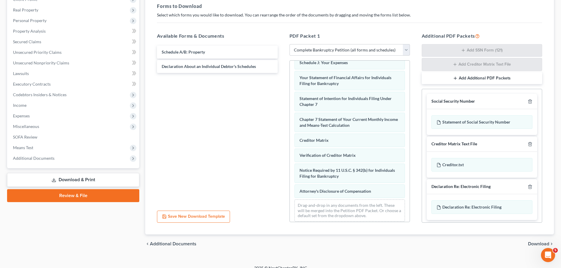
scroll to position [96, 0]
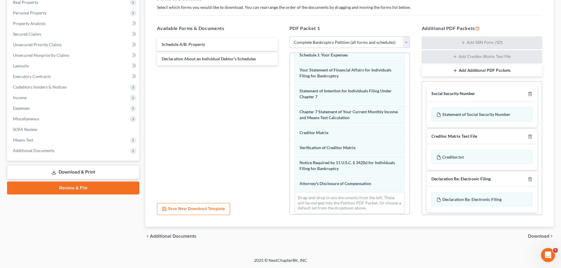
click at [533, 237] on span "Download" at bounding box center [538, 236] width 21 height 5
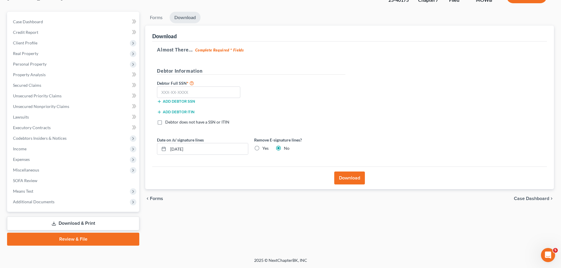
scroll to position [45, 0]
click at [217, 92] on input "text" at bounding box center [198, 93] width 83 height 12
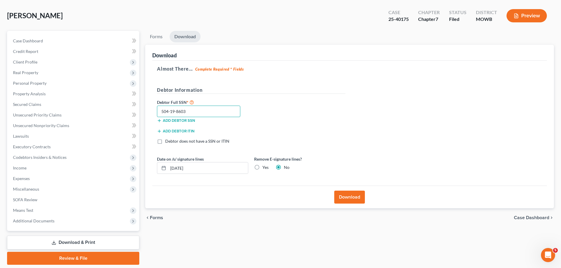
type input "504-19-8603"
click at [349, 196] on button "Download" at bounding box center [349, 197] width 31 height 13
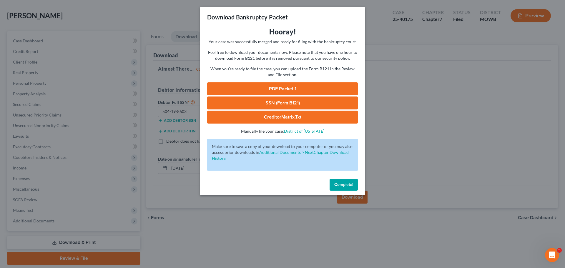
click at [281, 89] on link "PDF Packet 1" at bounding box center [282, 88] width 151 height 13
click at [349, 183] on span "Complete!" at bounding box center [344, 184] width 19 height 5
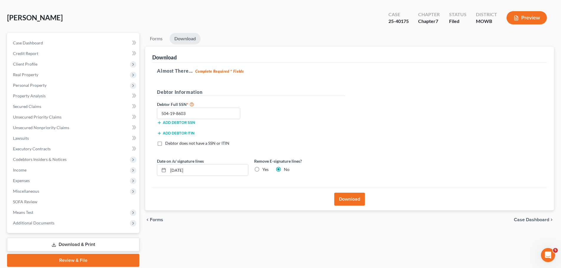
scroll to position [0, 0]
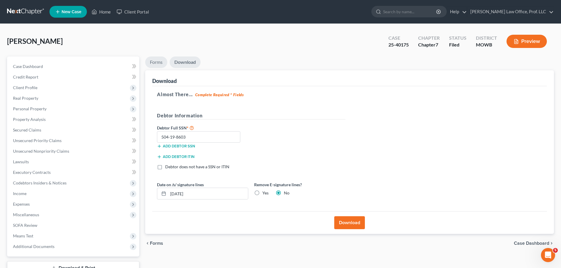
click at [155, 61] on link "Forms" at bounding box center [156, 62] width 22 height 11
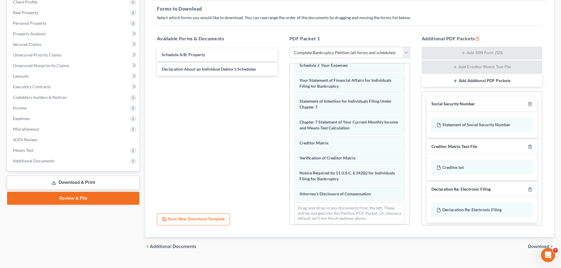
scroll to position [88, 0]
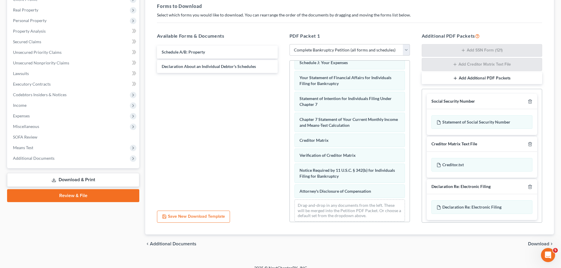
click at [68, 178] on link "Download & Print" at bounding box center [73, 180] width 132 height 14
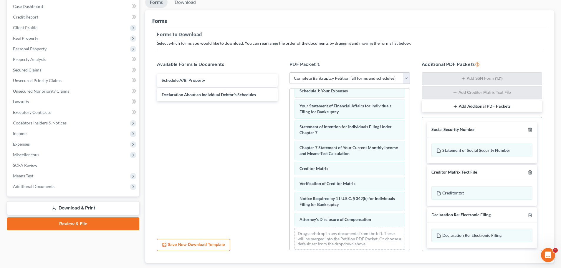
scroll to position [37, 0]
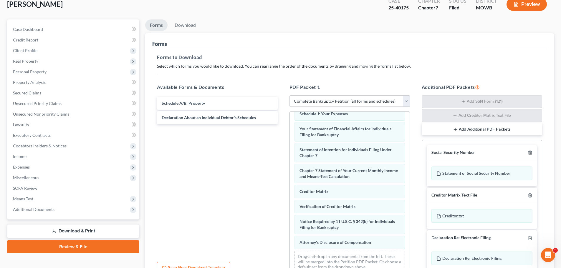
click at [407, 102] on select "Choose Default Petition PDF Packet Complete Bankruptcy Petition (all forms and …" at bounding box center [350, 101] width 120 height 12
select select "2"
click at [290, 95] on select "Choose Default Petition PDF Packet Complete Bankruptcy Petition (all forms and …" at bounding box center [350, 101] width 120 height 12
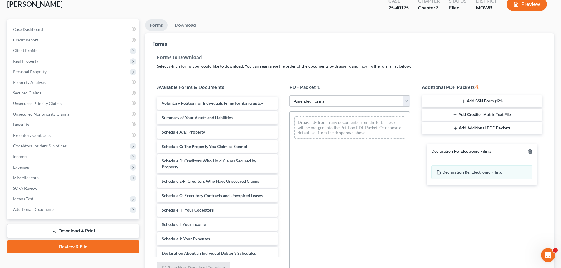
scroll to position [0, 0]
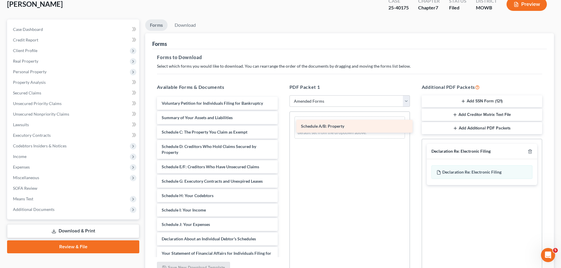
drag, startPoint x: 195, startPoint y: 130, endPoint x: 334, endPoint y: 124, distance: 139.4
click at [282, 124] on div "Schedule A/B: Property Voluntary Petition for Individuals Filing for Bankruptcy…" at bounding box center [217, 230] width 130 height 267
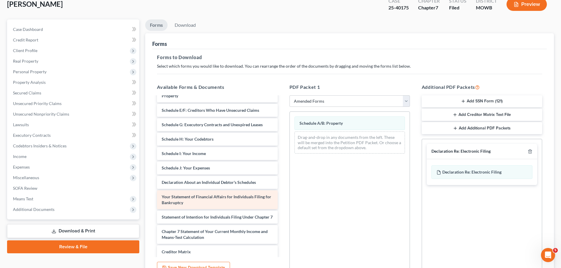
scroll to position [59, 0]
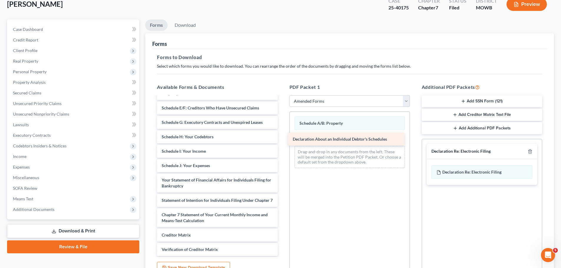
drag, startPoint x: 200, startPoint y: 180, endPoint x: 331, endPoint y: 139, distance: 137.1
click at [282, 139] on div "Declaration About an Individual Debtor's Schedules Voluntary Petition for Indiv…" at bounding box center [217, 164] width 130 height 253
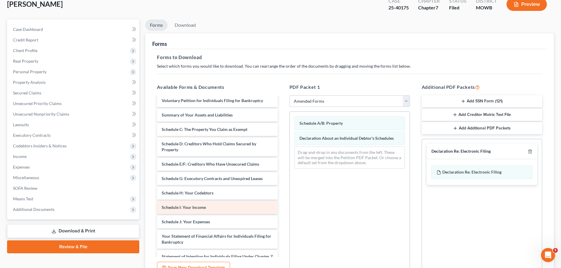
scroll to position [0, 0]
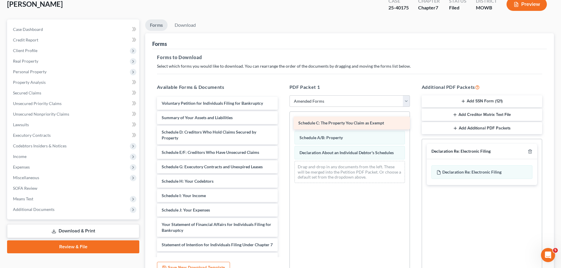
drag, startPoint x: 194, startPoint y: 132, endPoint x: 331, endPoint y: 123, distance: 136.7
click at [282, 123] on div "Schedule C: The Property You Claim as Exempt Voluntary Petition for Individuals…" at bounding box center [217, 216] width 130 height 239
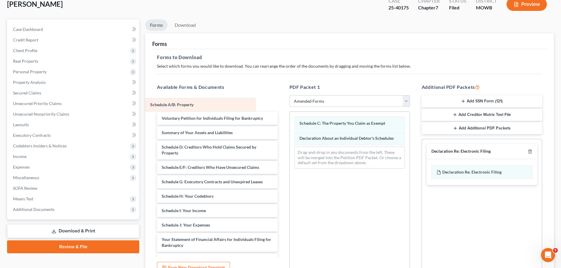
drag, startPoint x: 336, startPoint y: 135, endPoint x: 181, endPoint y: 108, distance: 157.9
click at [290, 112] on div "Schedule A/B: Property Schedule C: The Property You Claim as Exempt Schedule A/…" at bounding box center [350, 143] width 120 height 62
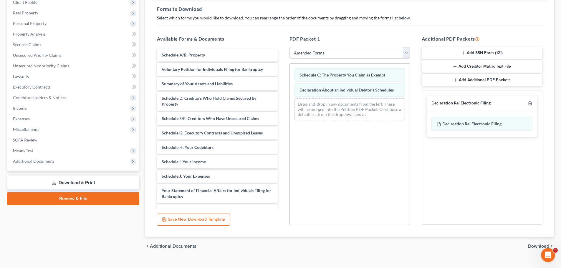
scroll to position [95, 0]
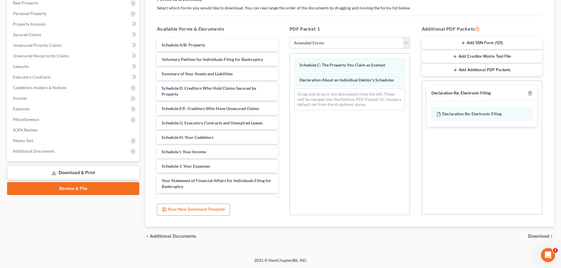
click at [539, 235] on span "Download" at bounding box center [538, 236] width 21 height 5
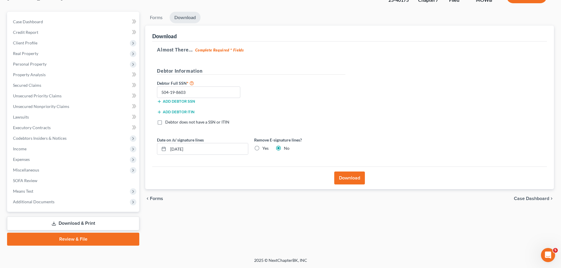
click at [351, 176] on button "Download" at bounding box center [349, 178] width 31 height 13
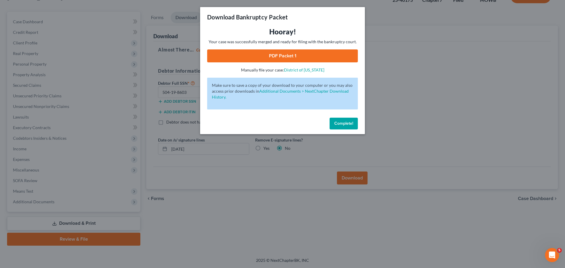
click at [280, 56] on link "PDF Packet 1" at bounding box center [282, 55] width 151 height 13
click at [350, 125] on span "Complete!" at bounding box center [344, 123] width 19 height 5
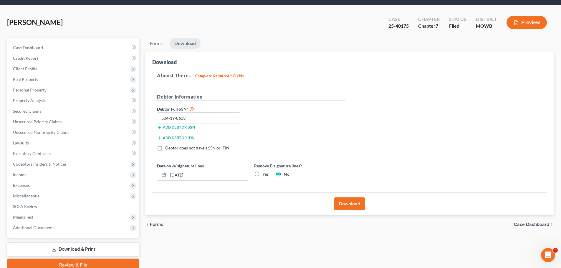
scroll to position [0, 0]
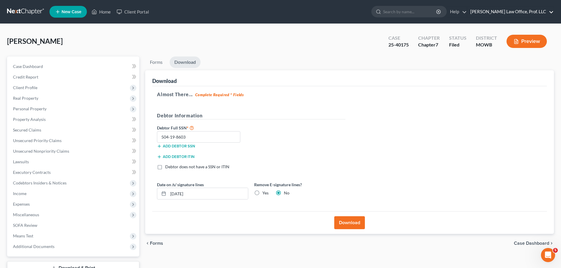
click at [551, 12] on link "Mickelson Law Office, Prof. LLC" at bounding box center [510, 11] width 86 height 11
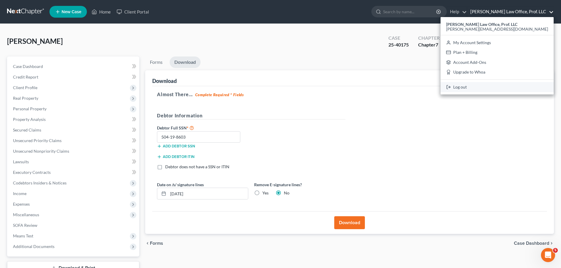
click at [500, 87] on link "Log out" at bounding box center [497, 87] width 113 height 10
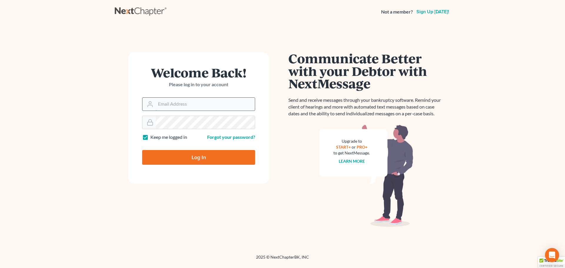
click at [202, 105] on input "Email Address" at bounding box center [205, 104] width 99 height 13
type input "[PERSON_NAME][EMAIL_ADDRESS][DOMAIN_NAME]"
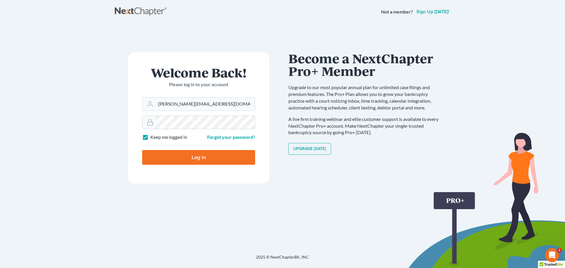
click at [198, 157] on input "Log In" at bounding box center [198, 157] width 113 height 15
type input "Thinking..."
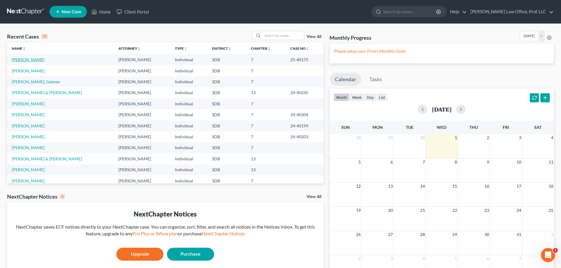
click at [24, 59] on link "Olson, Kelci" at bounding box center [28, 59] width 33 height 5
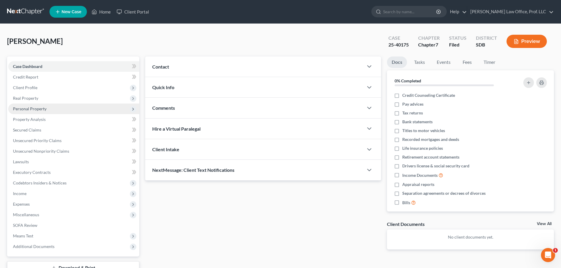
click at [24, 107] on span "Personal Property" at bounding box center [30, 108] width 34 height 5
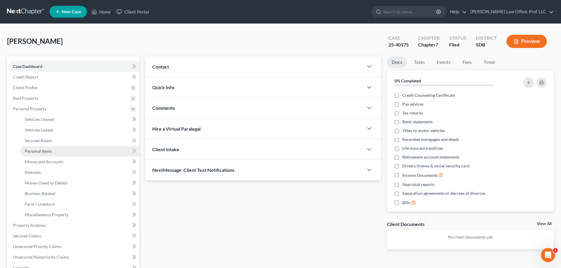
click at [47, 151] on span "Personal Items" at bounding box center [38, 151] width 27 height 5
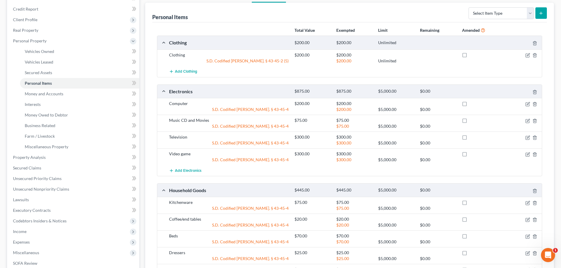
scroll to position [38, 0]
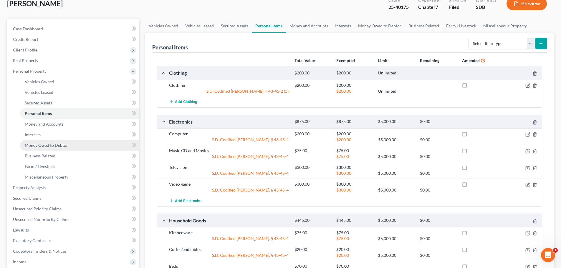
click at [54, 145] on span "Money Owed to Debtor" at bounding box center [46, 145] width 43 height 5
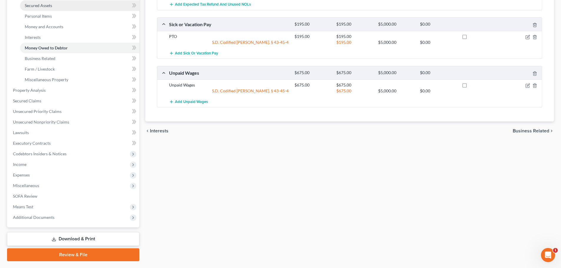
scroll to position [151, 0]
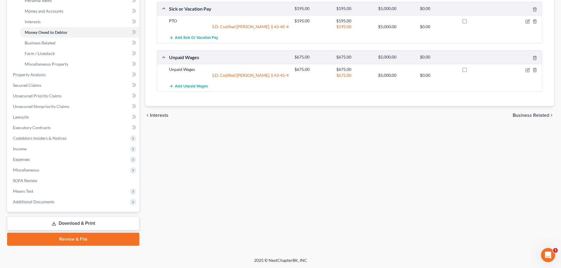
click at [72, 222] on link "Download & Print" at bounding box center [73, 224] width 132 height 14
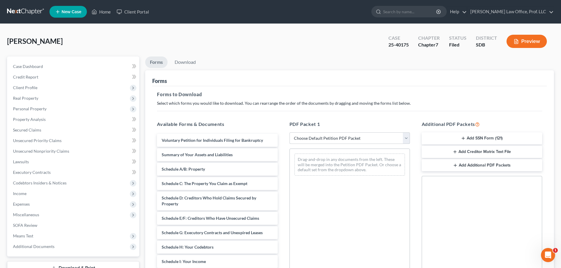
click at [407, 137] on select "Choose Default Petition PDF Packet Complete Bankruptcy Petition (all forms and …" at bounding box center [350, 139] width 120 height 12
select select "2"
click at [290, 133] on select "Choose Default Petition PDF Packet Complete Bankruptcy Petition (all forms and …" at bounding box center [350, 139] width 120 height 12
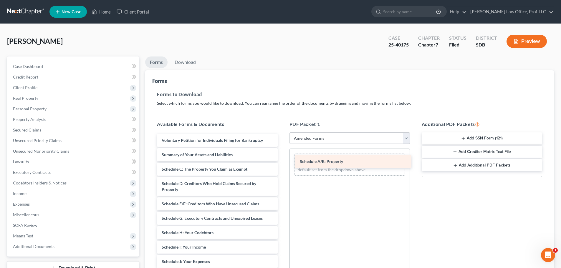
drag, startPoint x: 195, startPoint y: 169, endPoint x: 333, endPoint y: 161, distance: 138.3
click at [282, 161] on div "Schedule A/B: Property Voluntary Petition for Individuals Filing for Bankruptcy…" at bounding box center [217, 267] width 130 height 267
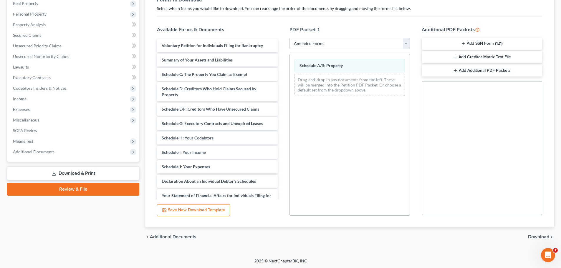
scroll to position [95, 0]
click at [537, 236] on span "Download" at bounding box center [538, 236] width 21 height 5
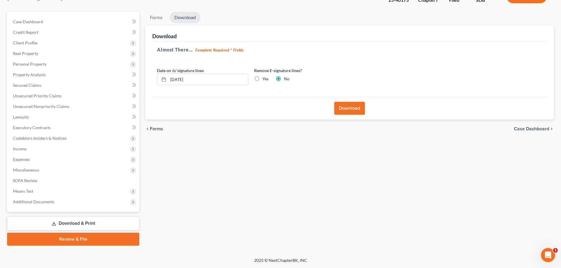
click at [348, 110] on button "Download" at bounding box center [349, 108] width 31 height 13
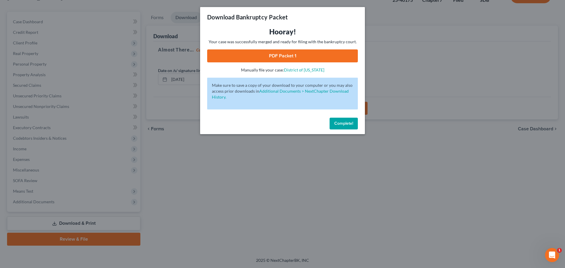
click at [285, 56] on link "PDF Packet 1" at bounding box center [282, 55] width 151 height 13
click at [345, 121] on span "Complete!" at bounding box center [344, 123] width 19 height 5
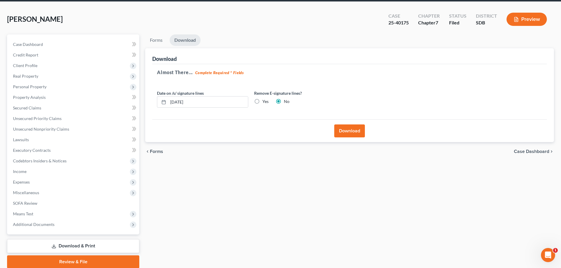
scroll to position [0, 0]
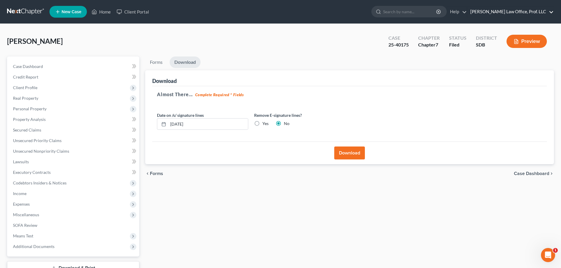
click at [551, 11] on link "Mickelson Law Office, Prof. LLC" at bounding box center [510, 11] width 86 height 11
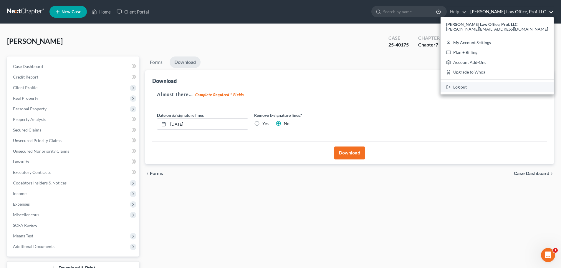
click at [502, 88] on link "Log out" at bounding box center [497, 87] width 113 height 10
